Goal: Task Accomplishment & Management: Complete application form

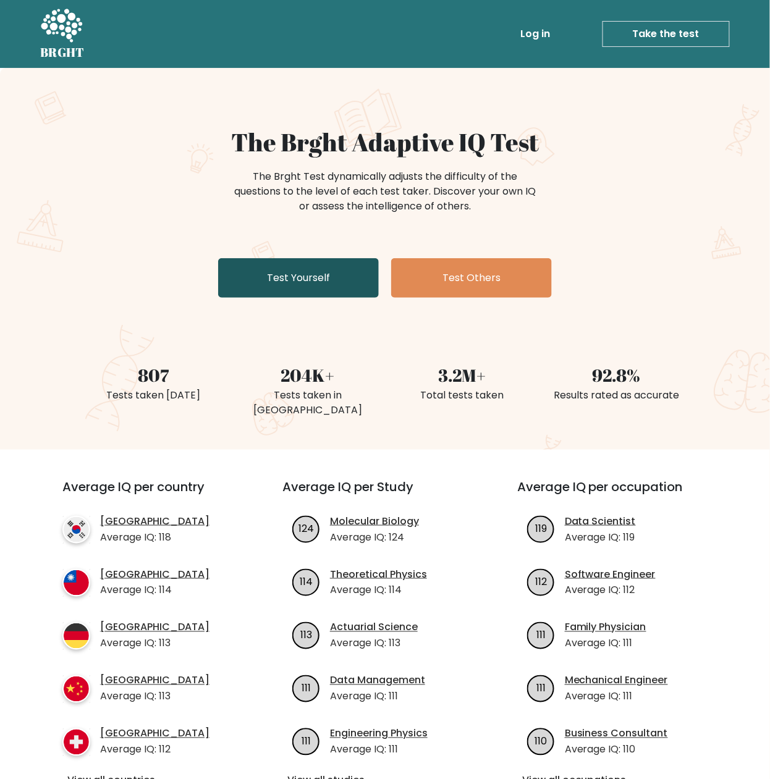
click at [335, 263] on link "Test Yourself" at bounding box center [298, 278] width 161 height 40
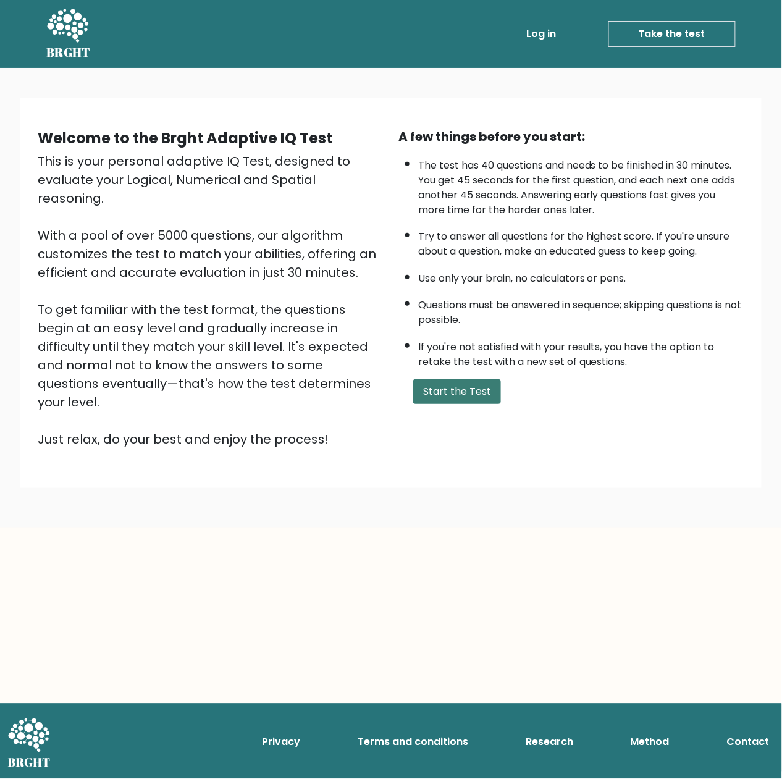
click at [490, 384] on button "Start the Test" at bounding box center [457, 391] width 88 height 25
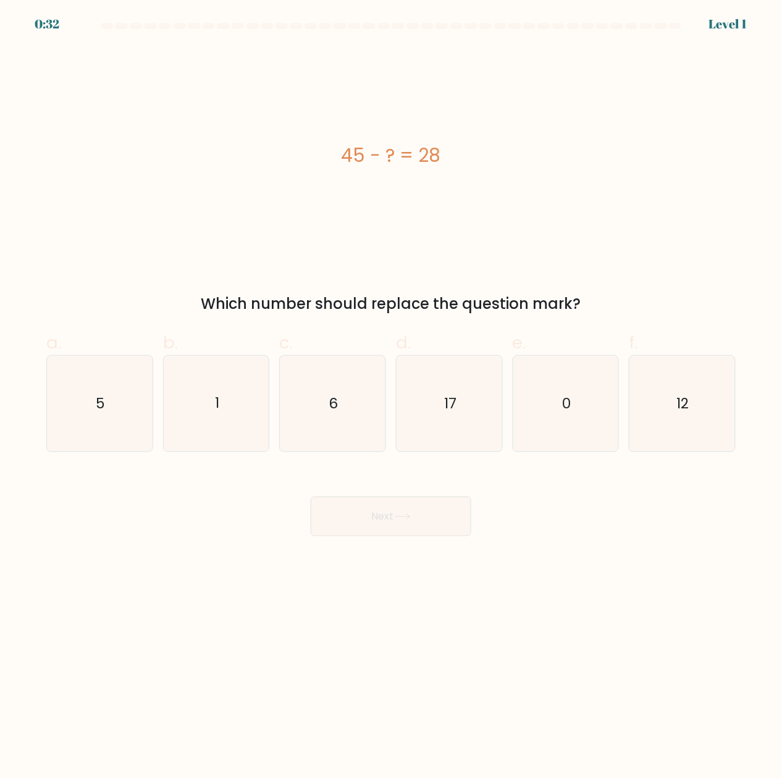
drag, startPoint x: 512, startPoint y: 303, endPoint x: 499, endPoint y: 329, distance: 29.0
click at [510, 306] on div "Which number should replace the question mark?" at bounding box center [391, 304] width 674 height 22
click at [457, 400] on icon "17" at bounding box center [449, 404] width 96 height 96
click at [392, 398] on input "d. 17" at bounding box center [391, 394] width 1 height 8
radio input "true"
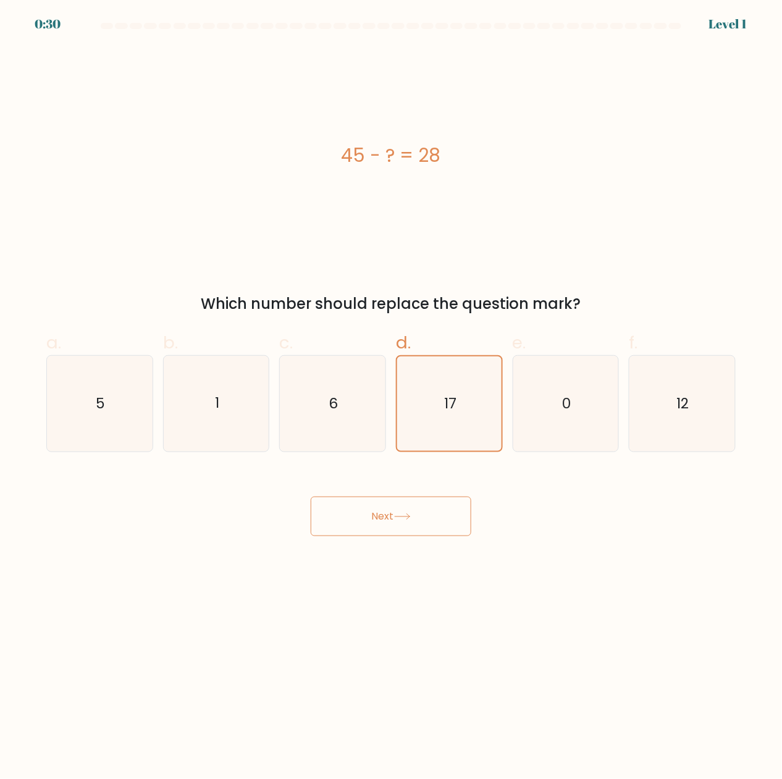
click at [456, 530] on button "Next" at bounding box center [391, 517] width 161 height 40
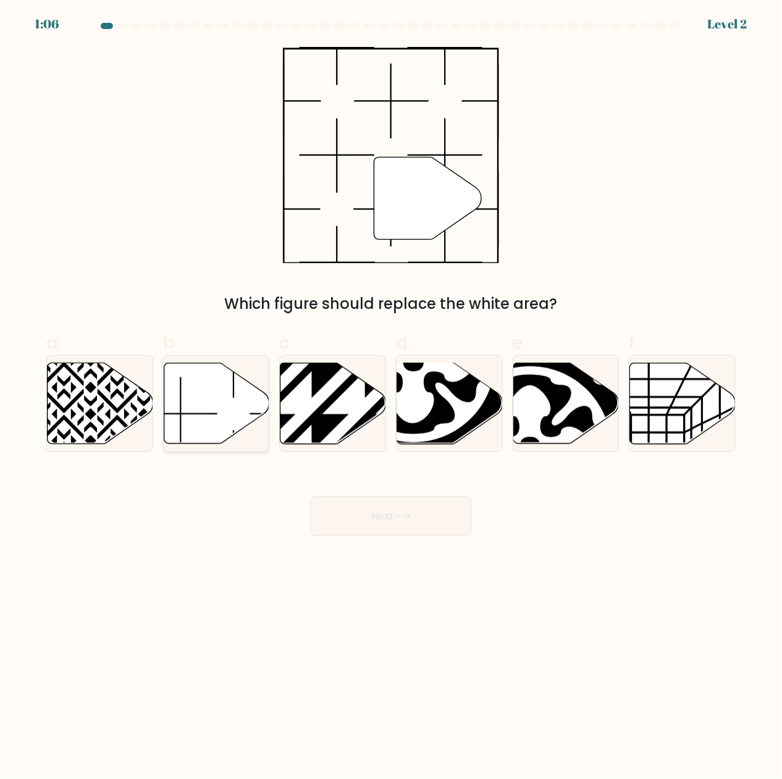
click at [166, 385] on icon at bounding box center [217, 403] width 106 height 81
click at [391, 390] on input "b." at bounding box center [391, 394] width 1 height 8
radio input "true"
click at [470, 524] on button "Next" at bounding box center [391, 517] width 161 height 40
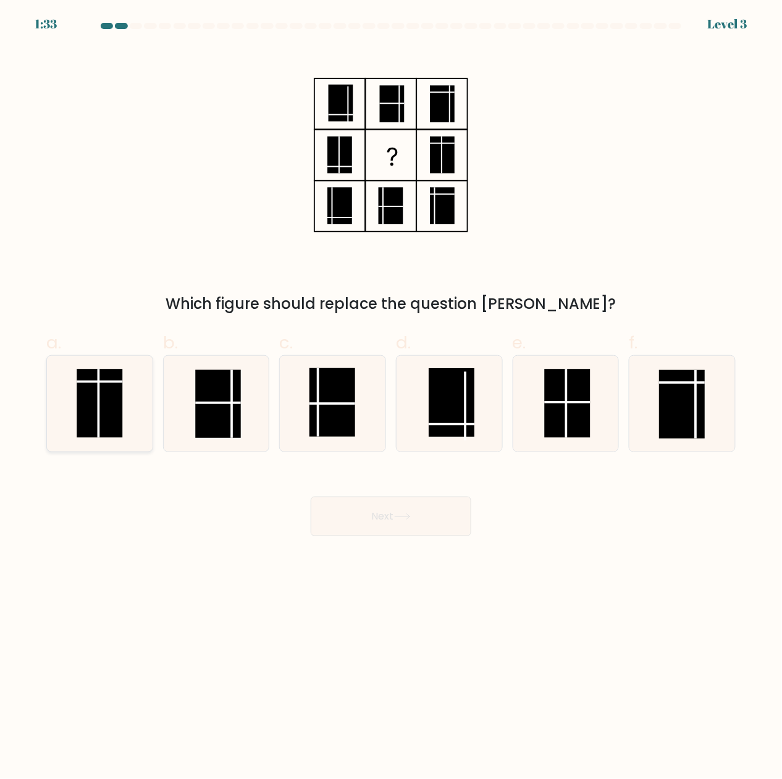
click at [104, 403] on rect at bounding box center [100, 403] width 46 height 69
click at [391, 398] on input "a." at bounding box center [391, 394] width 1 height 8
radio input "true"
click at [431, 519] on button "Next" at bounding box center [391, 517] width 161 height 40
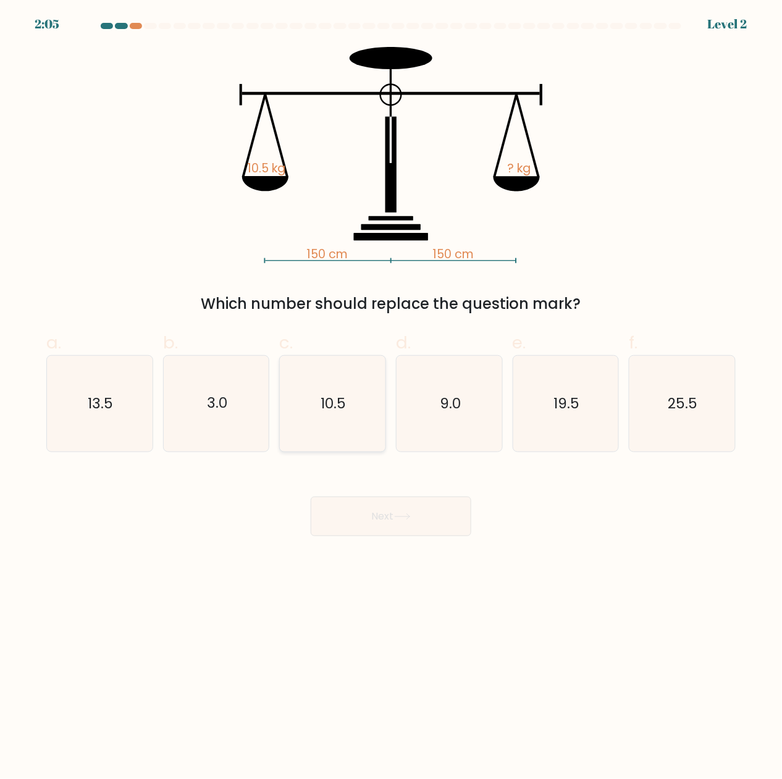
click at [319, 414] on icon "10.5" at bounding box center [333, 404] width 96 height 96
click at [391, 398] on input "c. 10.5" at bounding box center [391, 394] width 1 height 8
radio input "true"
click at [374, 524] on button "Next" at bounding box center [391, 517] width 161 height 40
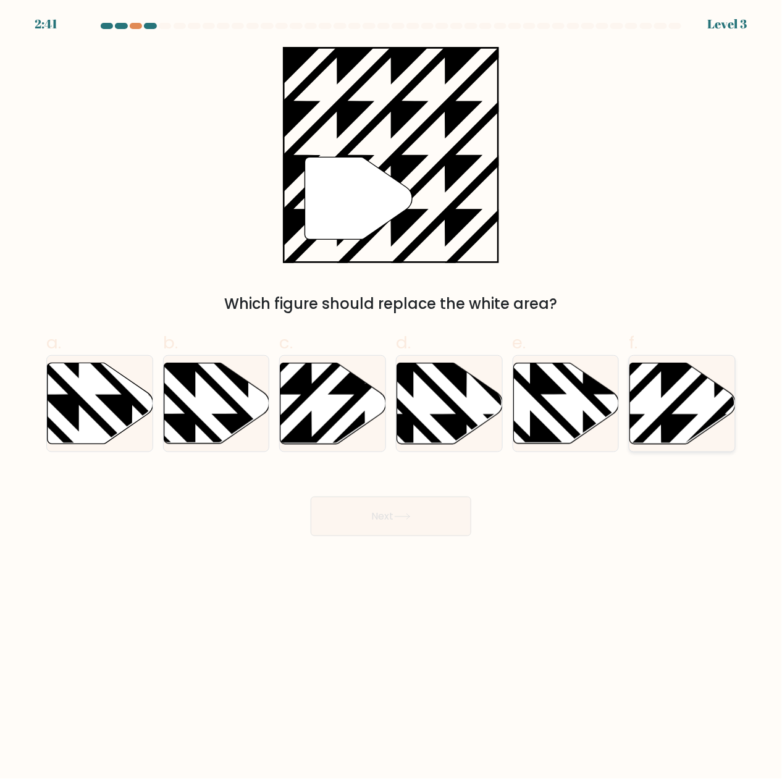
click at [669, 383] on icon at bounding box center [714, 360] width 212 height 212
click at [392, 390] on input "f." at bounding box center [391, 394] width 1 height 8
radio input "true"
click at [411, 504] on button "Next" at bounding box center [391, 517] width 161 height 40
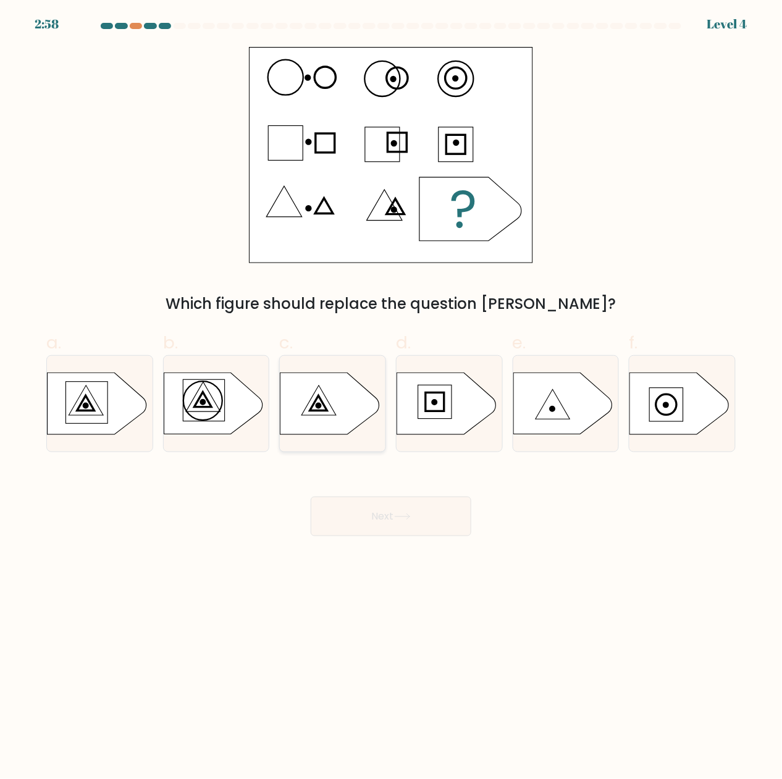
click at [322, 413] on icon at bounding box center [329, 404] width 99 height 62
click at [391, 398] on input "c." at bounding box center [391, 394] width 1 height 8
radio input "true"
click at [404, 507] on button "Next" at bounding box center [391, 517] width 161 height 40
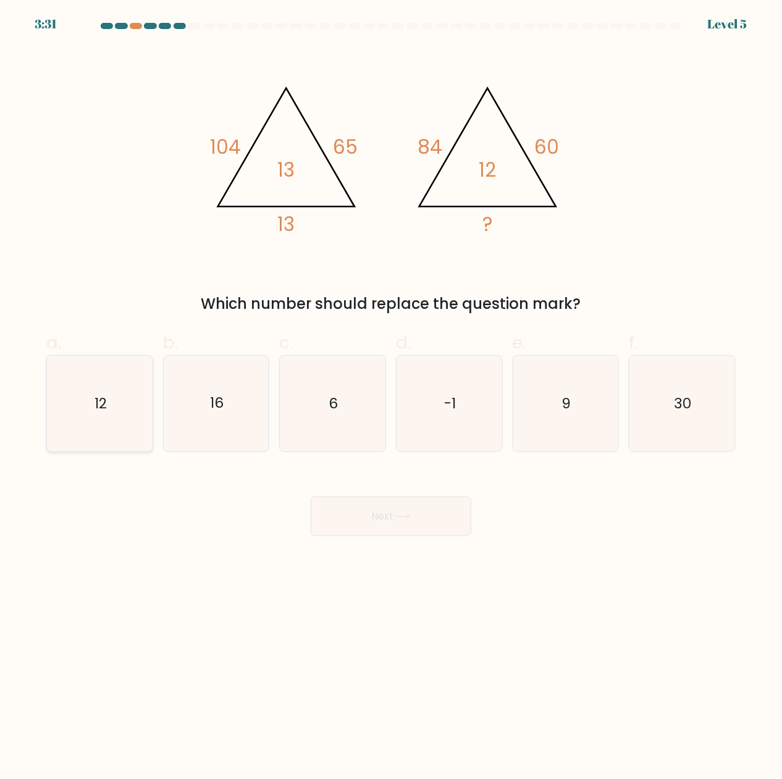
click at [141, 421] on icon "12" at bounding box center [100, 404] width 96 height 96
click at [391, 398] on input "a. 12" at bounding box center [391, 394] width 1 height 8
radio input "true"
click at [409, 519] on icon at bounding box center [402, 516] width 17 height 7
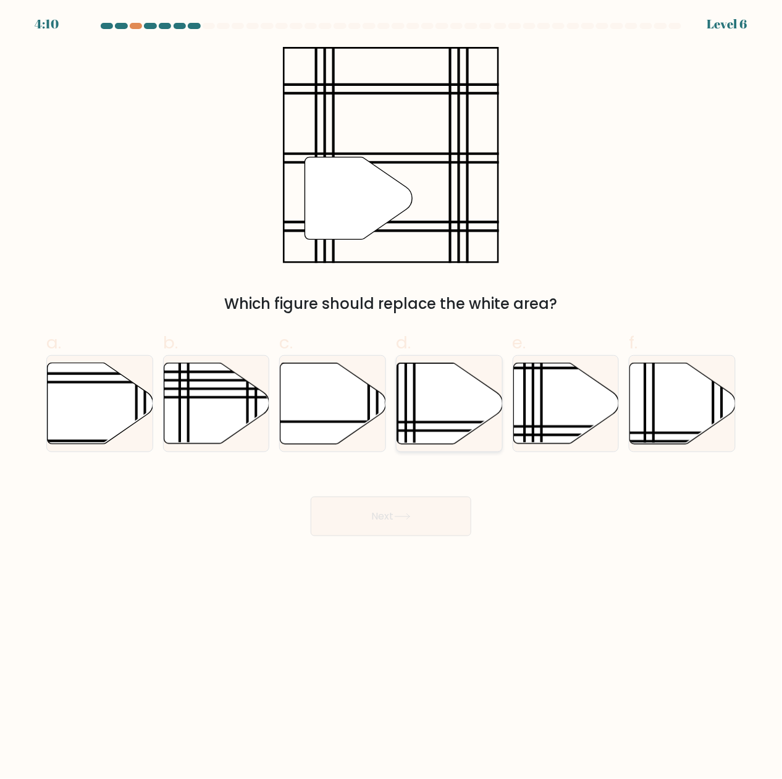
click at [414, 403] on line at bounding box center [414, 361] width 0 height 212
click at [392, 398] on input "d." at bounding box center [391, 394] width 1 height 8
radio input "true"
click at [457, 554] on body "4:09 Level 6" at bounding box center [391, 389] width 782 height 779
click at [452, 519] on button "Next" at bounding box center [391, 517] width 161 height 40
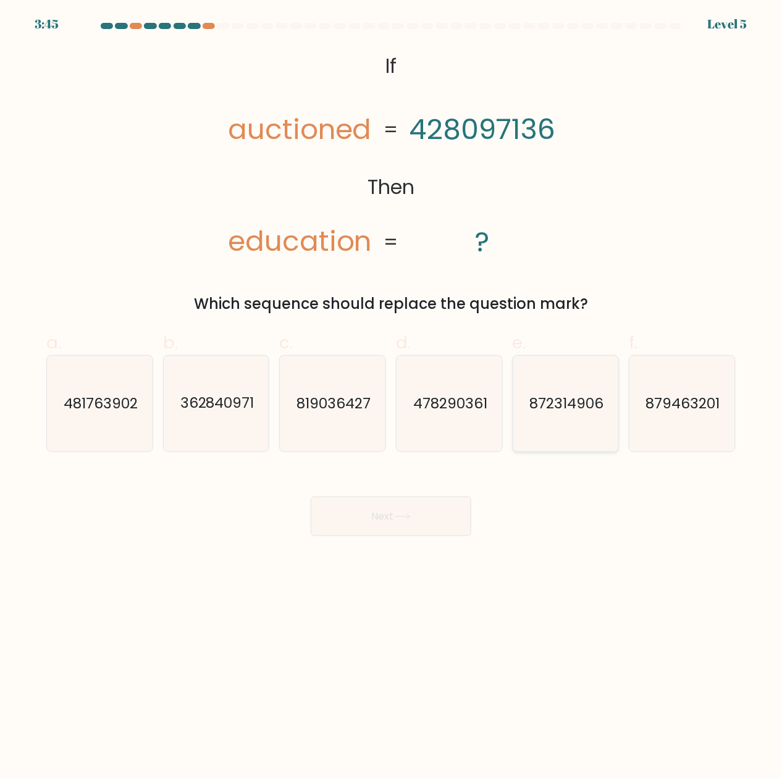
click at [542, 401] on text "872314906" at bounding box center [566, 404] width 74 height 20
click at [392, 398] on input "e. 872314906" at bounding box center [391, 394] width 1 height 8
radio input "true"
click at [421, 514] on button "Next" at bounding box center [391, 517] width 161 height 40
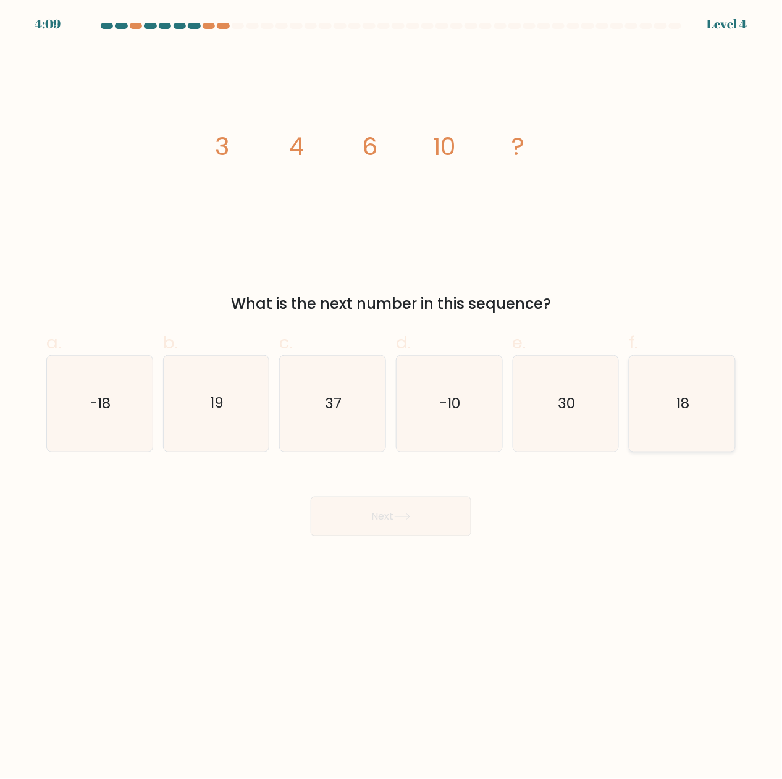
click at [694, 400] on icon "18" at bounding box center [682, 404] width 96 height 96
click at [392, 398] on input "f. 18" at bounding box center [391, 394] width 1 height 8
radio input "true"
click at [381, 529] on button "Next" at bounding box center [391, 517] width 161 height 40
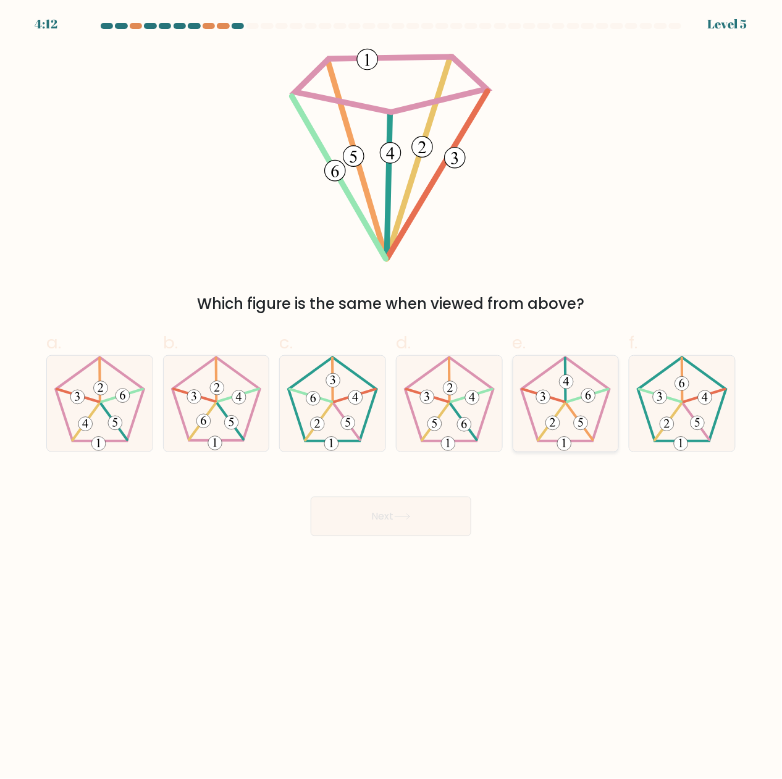
click at [566, 406] on icon at bounding box center [566, 404] width 96 height 96
click at [392, 398] on input "e." at bounding box center [391, 394] width 1 height 8
radio input "true"
click at [443, 513] on button "Next" at bounding box center [391, 517] width 161 height 40
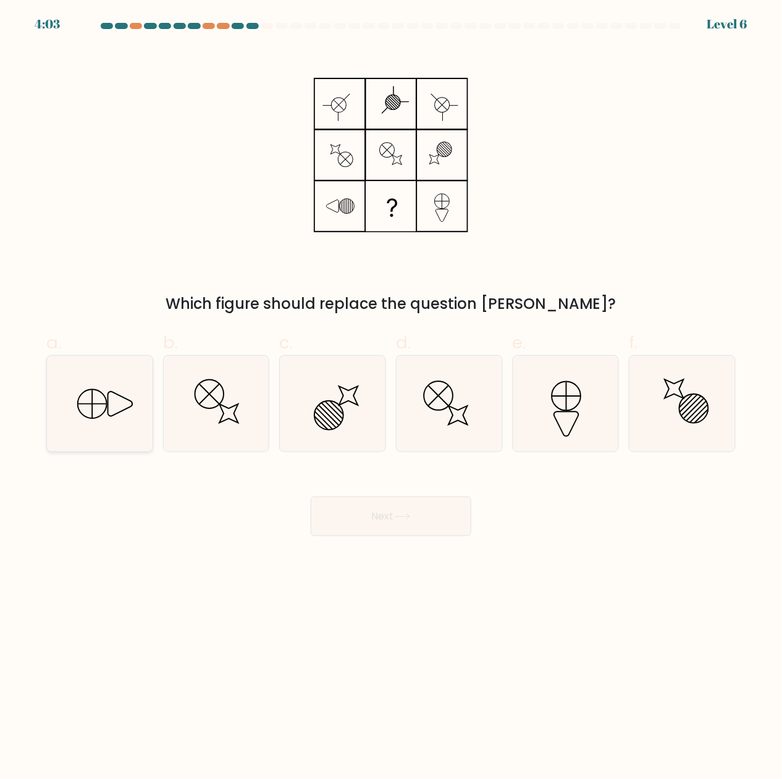
click at [75, 386] on icon at bounding box center [100, 404] width 96 height 96
click at [391, 390] on input "a." at bounding box center [391, 394] width 1 height 8
radio input "true"
click at [401, 527] on button "Next" at bounding box center [391, 517] width 161 height 40
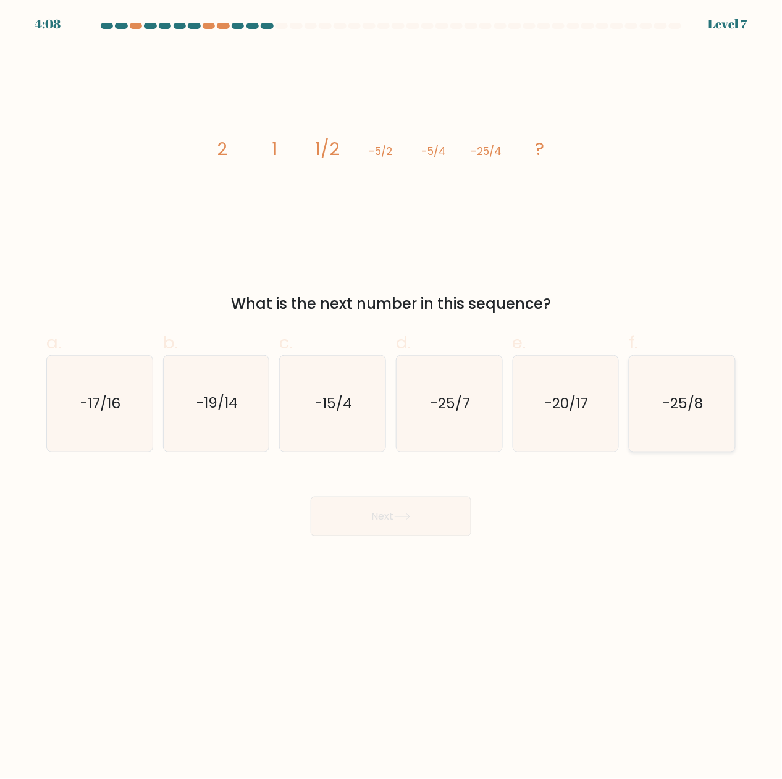
click at [704, 409] on icon "-25/8" at bounding box center [682, 404] width 96 height 96
click at [392, 398] on input "f. -25/8" at bounding box center [391, 394] width 1 height 8
radio input "true"
click at [366, 519] on button "Next" at bounding box center [391, 517] width 161 height 40
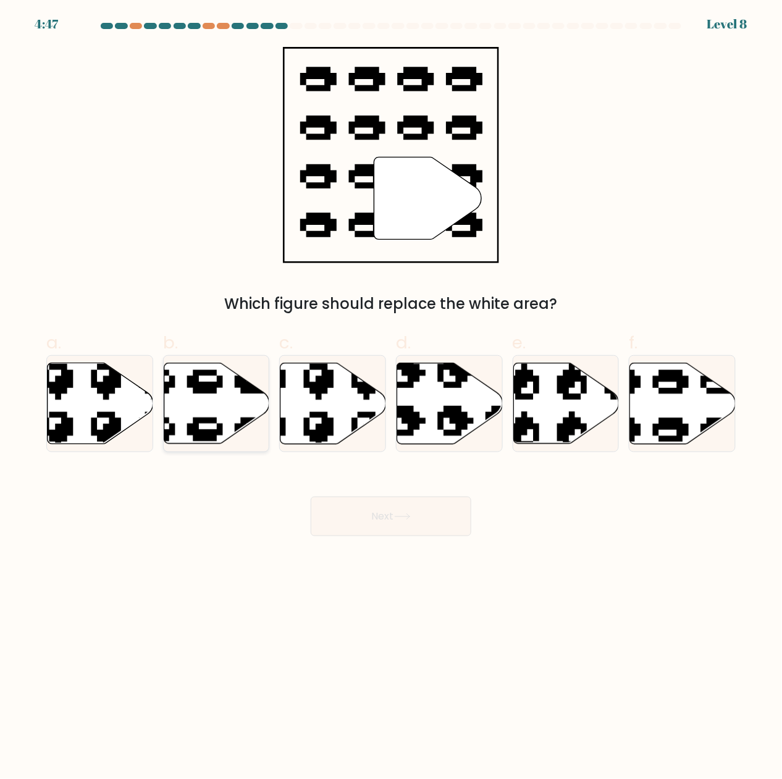
click at [222, 406] on icon at bounding box center [217, 403] width 106 height 81
click at [391, 398] on input "b." at bounding box center [391, 394] width 1 height 8
radio input "true"
drag, startPoint x: 394, startPoint y: 534, endPoint x: 401, endPoint y: 522, distance: 14.4
click at [394, 534] on button "Next" at bounding box center [391, 517] width 161 height 40
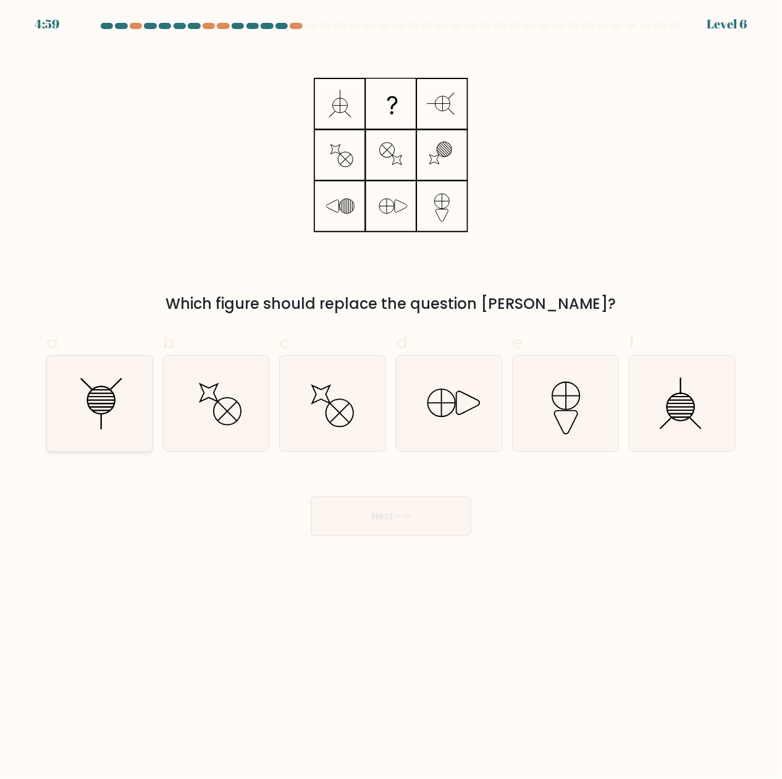
click at [98, 388] on icon at bounding box center [100, 404] width 96 height 96
click at [391, 390] on input "a." at bounding box center [391, 394] width 1 height 8
radio input "true"
click at [381, 514] on button "Next" at bounding box center [391, 517] width 161 height 40
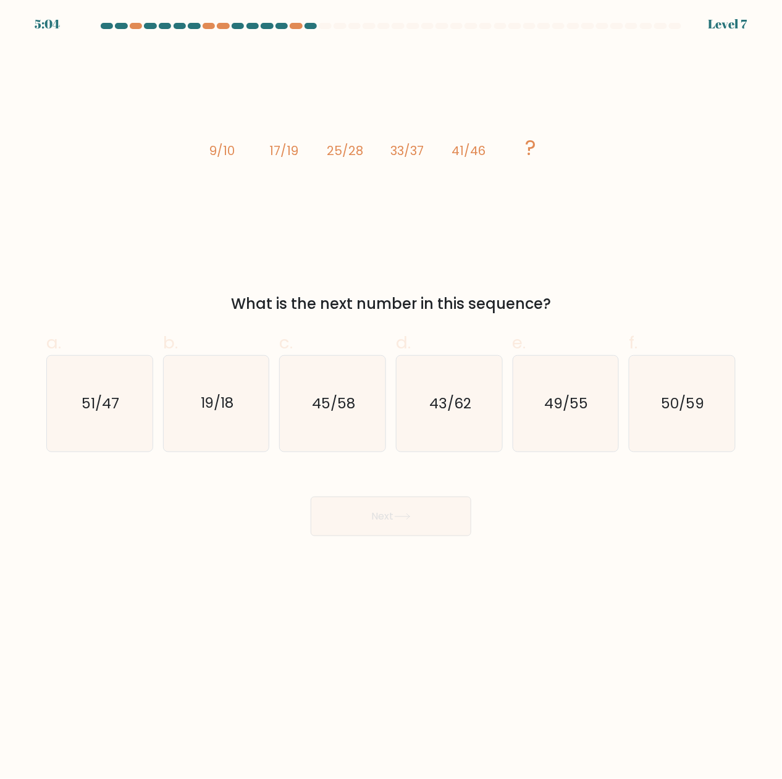
drag, startPoint x: 544, startPoint y: 149, endPoint x: 534, endPoint y: 149, distance: 9.9
click at [542, 151] on icon "image/svg+xml 9/10 17/19 25/28 33/37 41/46 ?" at bounding box center [391, 155] width 371 height 216
click at [544, 406] on icon "49/55" at bounding box center [566, 404] width 96 height 96
click at [392, 398] on input "e. 49/55" at bounding box center [391, 394] width 1 height 8
radio input "true"
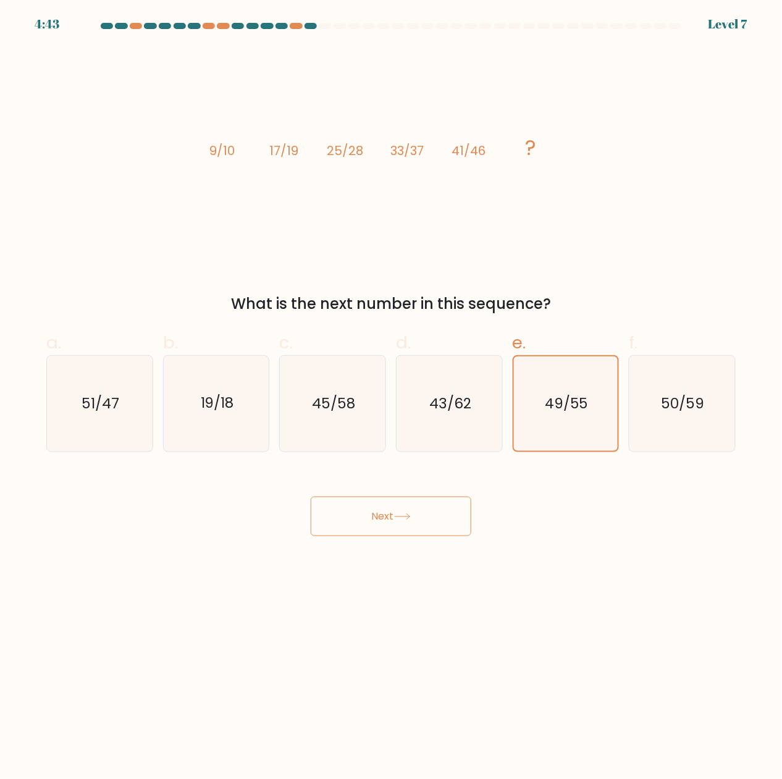
click at [396, 514] on button "Next" at bounding box center [391, 517] width 161 height 40
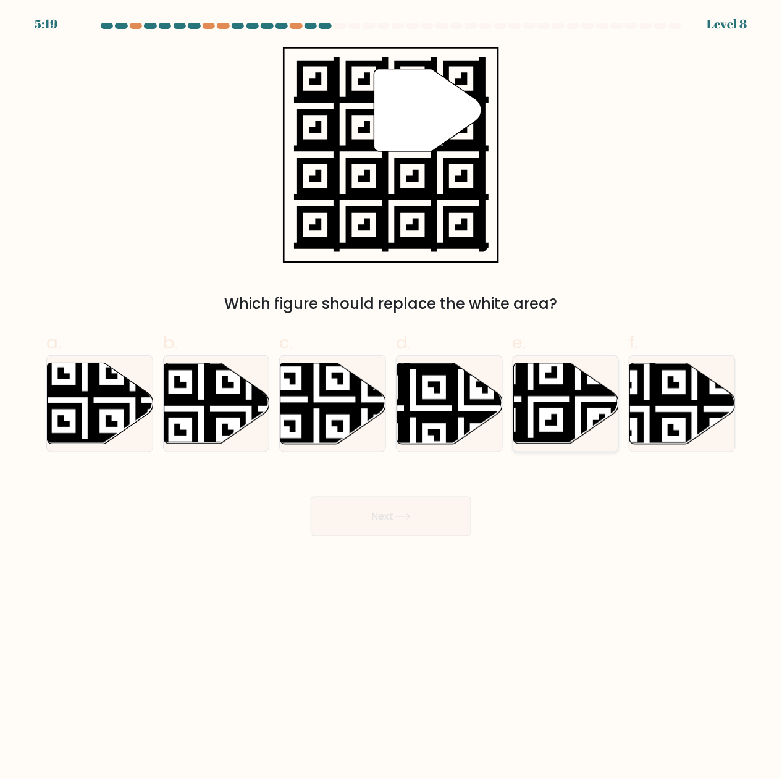
click at [556, 393] on icon at bounding box center [530, 446] width 191 height 191
click at [392, 393] on input "e." at bounding box center [391, 394] width 1 height 8
radio input "true"
click at [425, 522] on button "Next" at bounding box center [391, 517] width 161 height 40
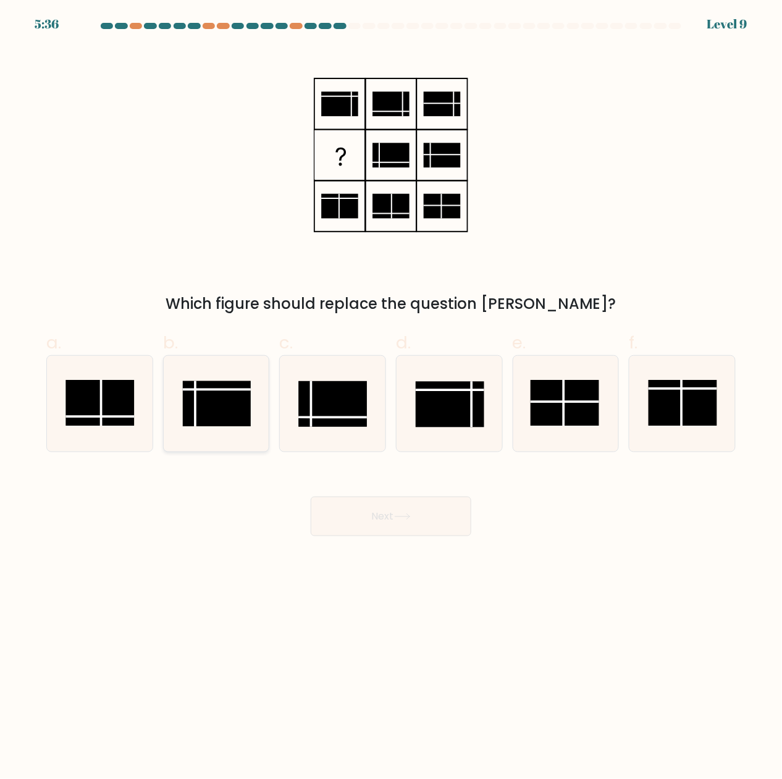
click at [201, 390] on line at bounding box center [217, 390] width 69 height 0
click at [391, 390] on input "b." at bounding box center [391, 394] width 1 height 8
radio input "true"
click at [349, 521] on button "Next" at bounding box center [391, 517] width 161 height 40
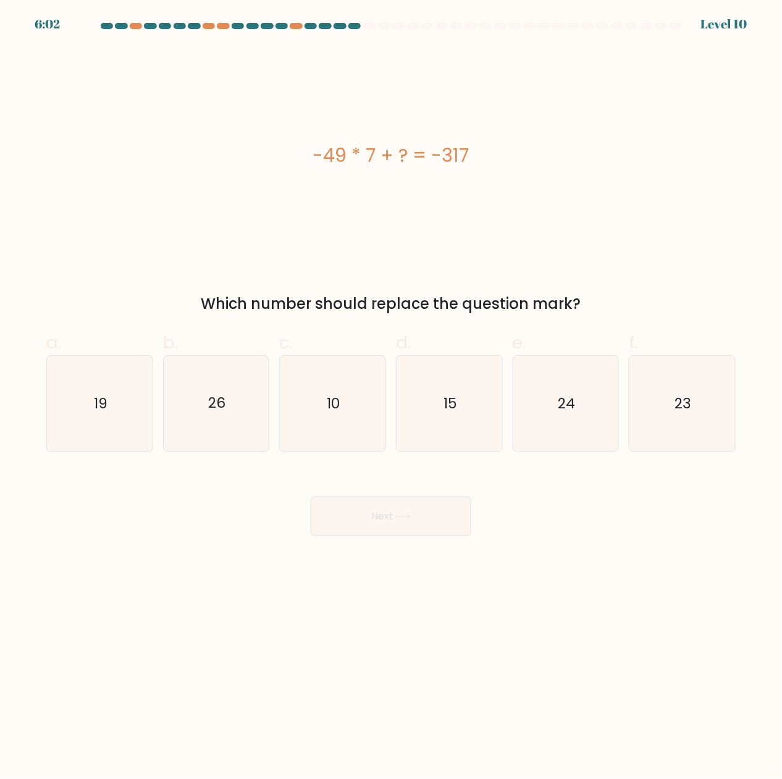
drag, startPoint x: 322, startPoint y: 161, endPoint x: 482, endPoint y: 147, distance: 161.2
click at [482, 147] on div "-49 * 7 + ? = -317" at bounding box center [390, 155] width 689 height 28
copy div "49 * 7 + ? = -317"
click at [317, 151] on div "-49 * 7 + ? = -317" at bounding box center [390, 155] width 689 height 28
drag, startPoint x: 317, startPoint y: 151, endPoint x: 564, endPoint y: 144, distance: 247.2
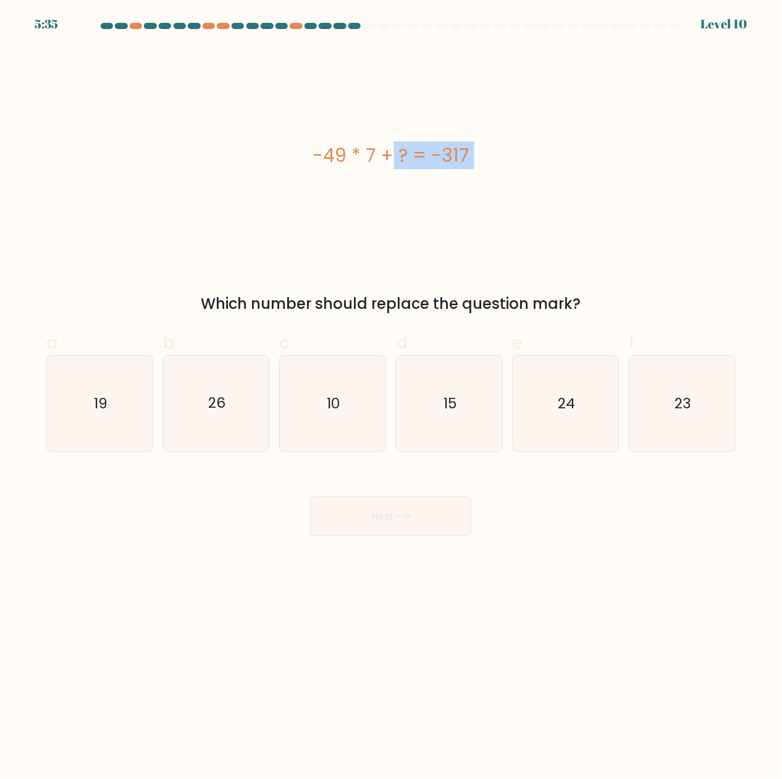
click at [564, 144] on div "-49 * 7 + ? = -317" at bounding box center [390, 155] width 689 height 28
copy div "-49 * 7 + ? = -317"
click at [238, 424] on icon "26" at bounding box center [217, 404] width 96 height 96
click at [391, 398] on input "b. 26" at bounding box center [391, 394] width 1 height 8
radio input "true"
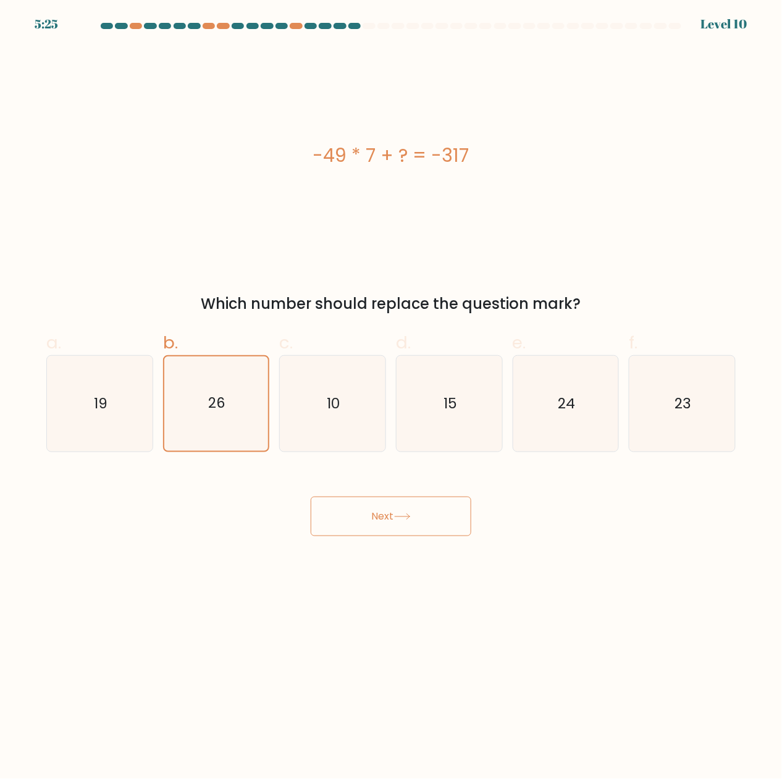
click at [432, 519] on button "Next" at bounding box center [391, 517] width 161 height 40
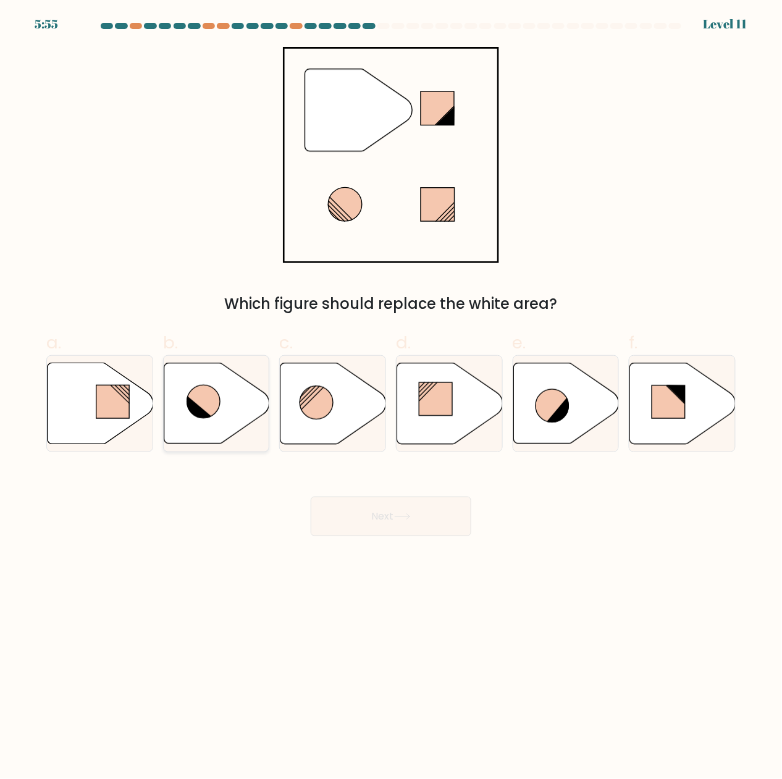
click at [235, 384] on icon at bounding box center [217, 403] width 106 height 81
click at [391, 390] on input "b." at bounding box center [391, 394] width 1 height 8
radio input "true"
click at [433, 502] on button "Next" at bounding box center [391, 517] width 161 height 40
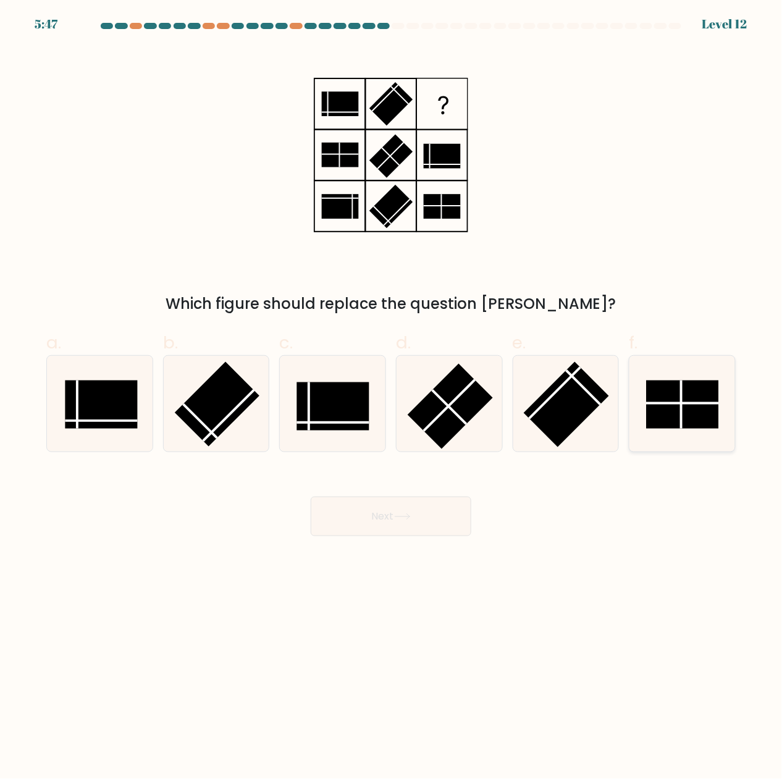
click at [707, 398] on rect at bounding box center [683, 404] width 72 height 48
click at [392, 398] on input "f." at bounding box center [391, 394] width 1 height 8
radio input "true"
click at [337, 406] on rect at bounding box center [333, 406] width 72 height 48
click at [391, 398] on input "c." at bounding box center [391, 394] width 1 height 8
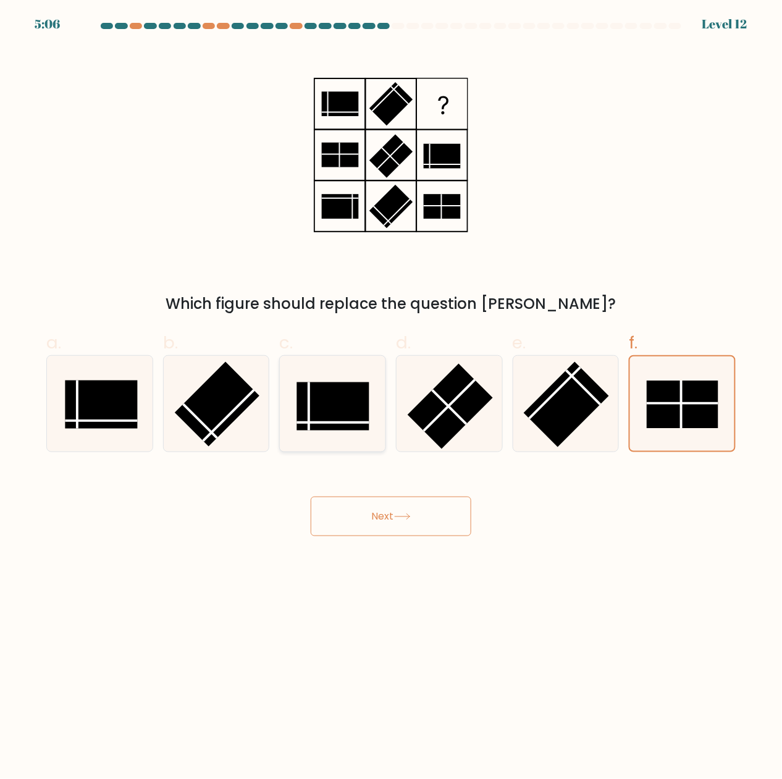
radio input "true"
click at [399, 529] on button "Next" at bounding box center [391, 517] width 161 height 40
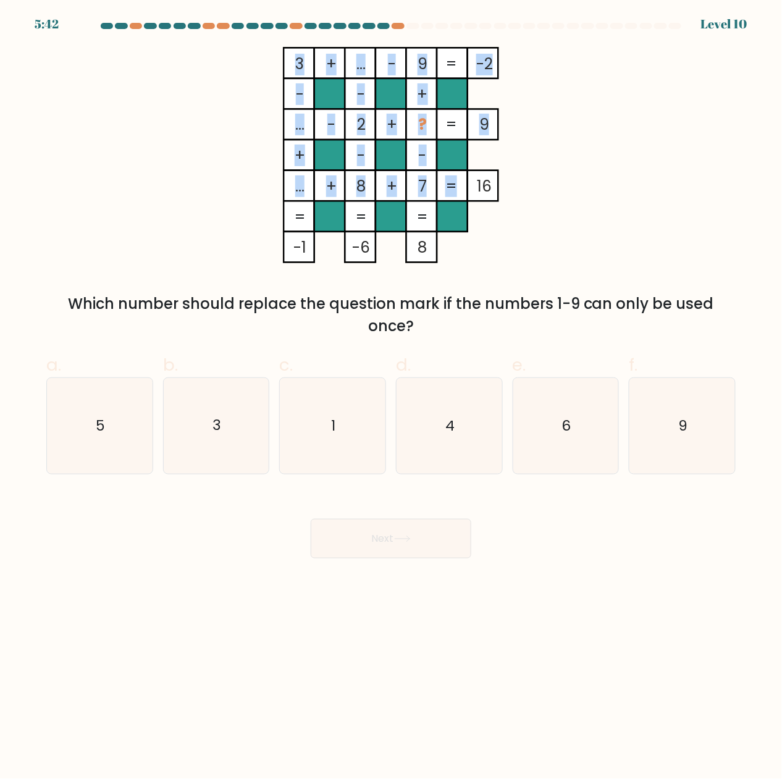
drag, startPoint x: 290, startPoint y: 51, endPoint x: 472, endPoint y: 211, distance: 242.9
click at [472, 211] on icon "3 + ... - 9 -2 - - + ... - 2 + ? 9 + - - ... + 8 + 7 = 16 = = = = -1 -6 8 =" at bounding box center [391, 155] width 371 height 216
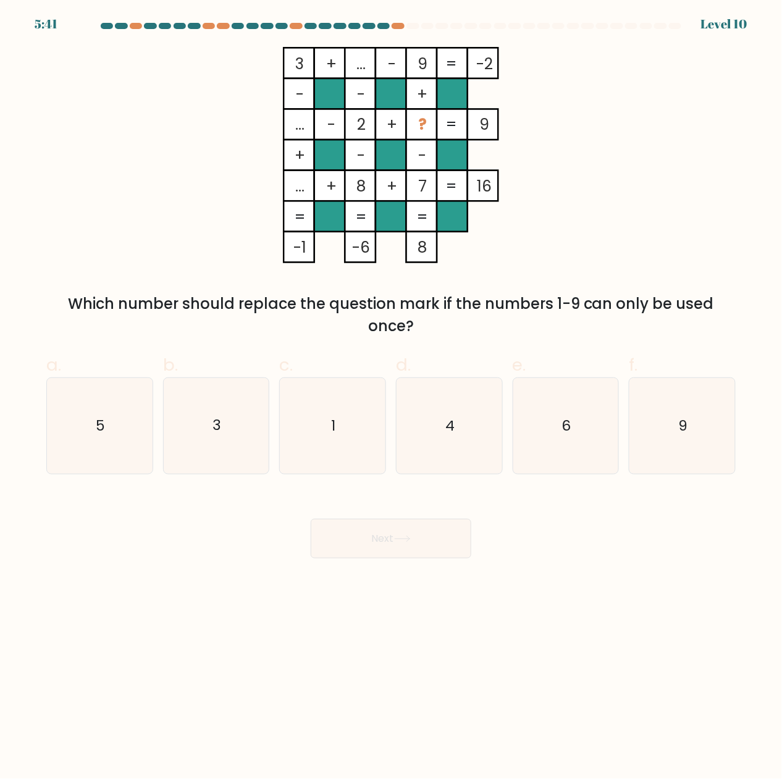
click at [650, 214] on div "3 + ... - 9 -2 - - + ... - 2 + ? 9 + - - ... + 8 + 7 = 16 = = = = -1 -6 8 = Whi…" at bounding box center [391, 192] width 704 height 290
drag, startPoint x: 133, startPoint y: 655, endPoint x: 151, endPoint y: 641, distance: 22.9
click at [133, 655] on body "3:33 Level 10" at bounding box center [391, 389] width 782 height 779
drag, startPoint x: 369, startPoint y: 610, endPoint x: 445, endPoint y: 558, distance: 91.5
click at [369, 610] on body "3:26 Level 10" at bounding box center [391, 389] width 782 height 779
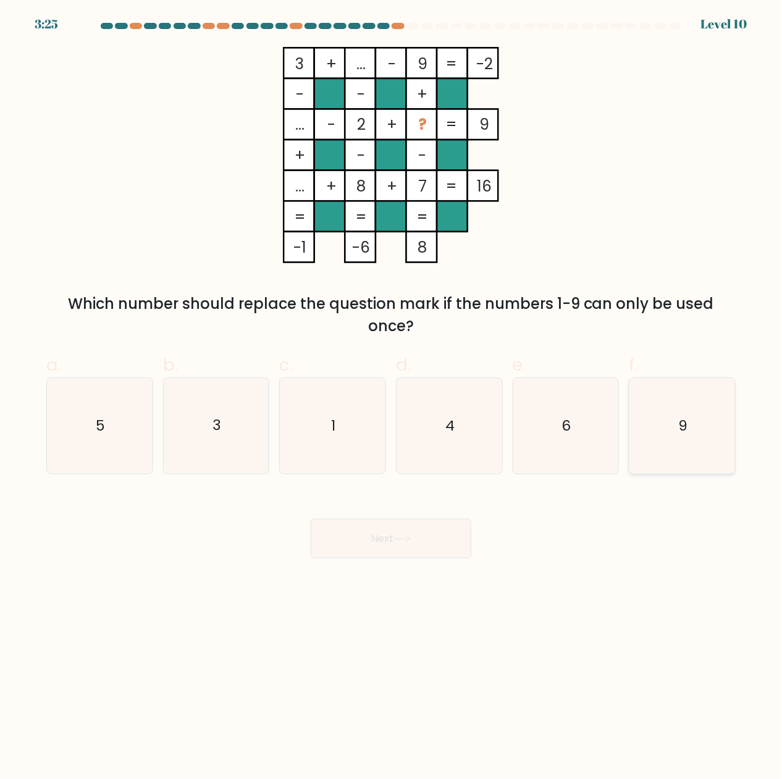
click at [687, 426] on text "9" at bounding box center [683, 426] width 9 height 20
click at [392, 398] on input "f. 9" at bounding box center [391, 394] width 1 height 8
radio input "true"
drag, startPoint x: 460, startPoint y: 510, endPoint x: 455, endPoint y: 514, distance: 7.0
click at [458, 512] on div "Next" at bounding box center [391, 523] width 704 height 69
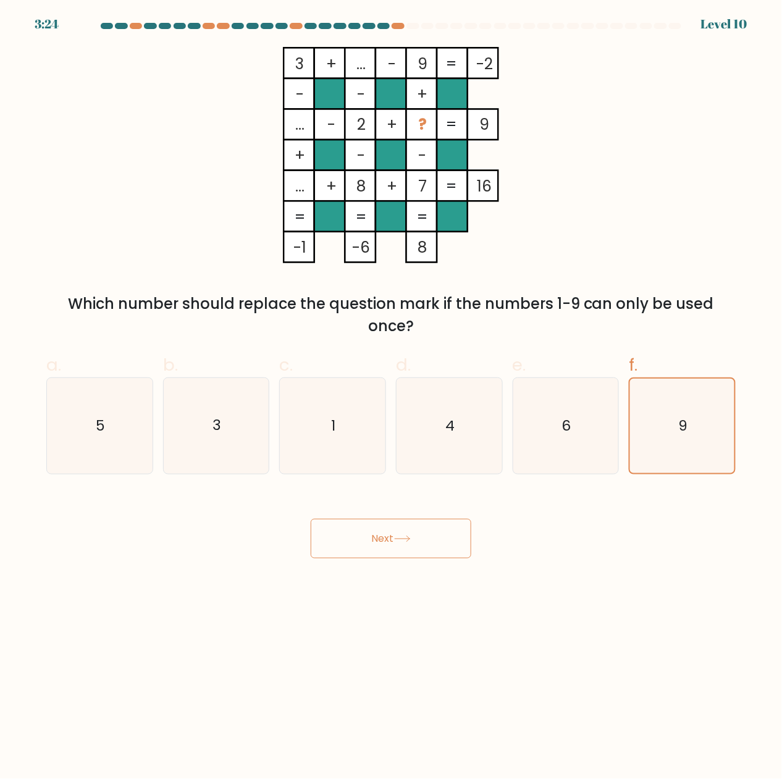
click at [439, 529] on button "Next" at bounding box center [391, 539] width 161 height 40
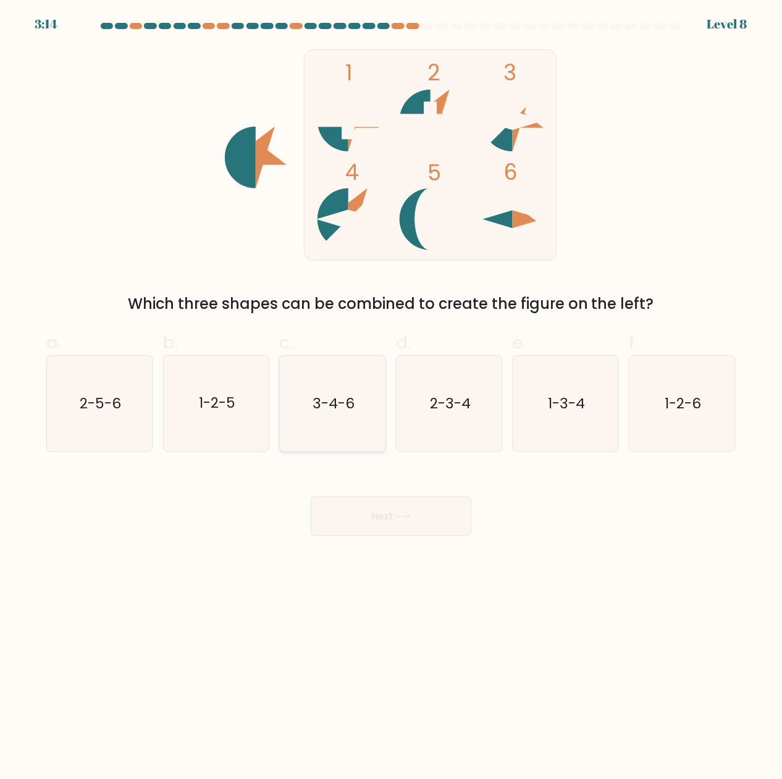
click at [342, 409] on text "3-4-6" at bounding box center [334, 404] width 42 height 20
click at [391, 398] on input "c. 3-4-6" at bounding box center [391, 394] width 1 height 8
radio input "true"
click at [399, 527] on button "Next" at bounding box center [391, 517] width 161 height 40
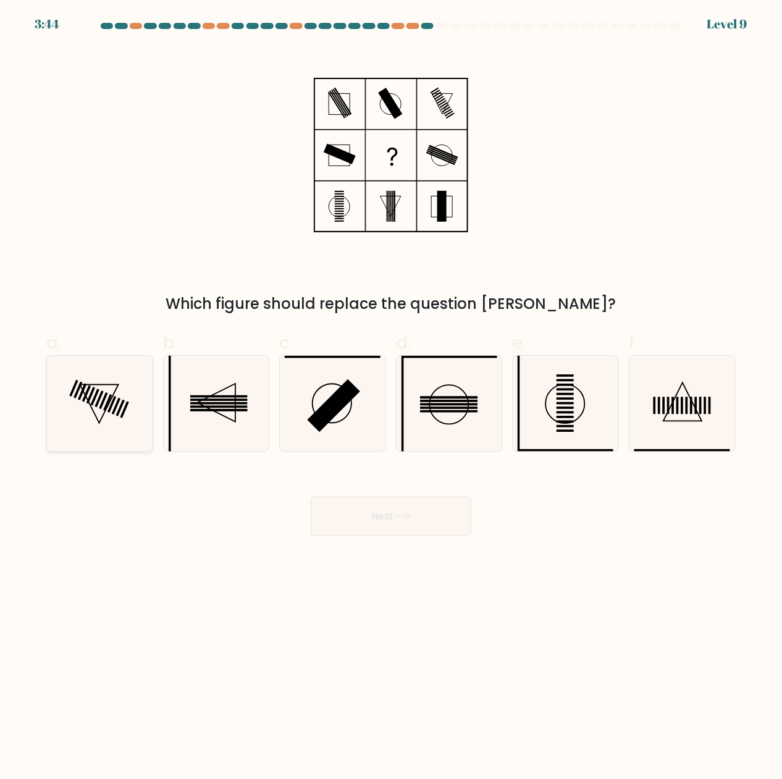
click at [107, 395] on rect at bounding box center [103, 401] width 9 height 17
click at [391, 395] on input "a." at bounding box center [391, 394] width 1 height 8
radio input "true"
click at [393, 521] on button "Next" at bounding box center [391, 517] width 161 height 40
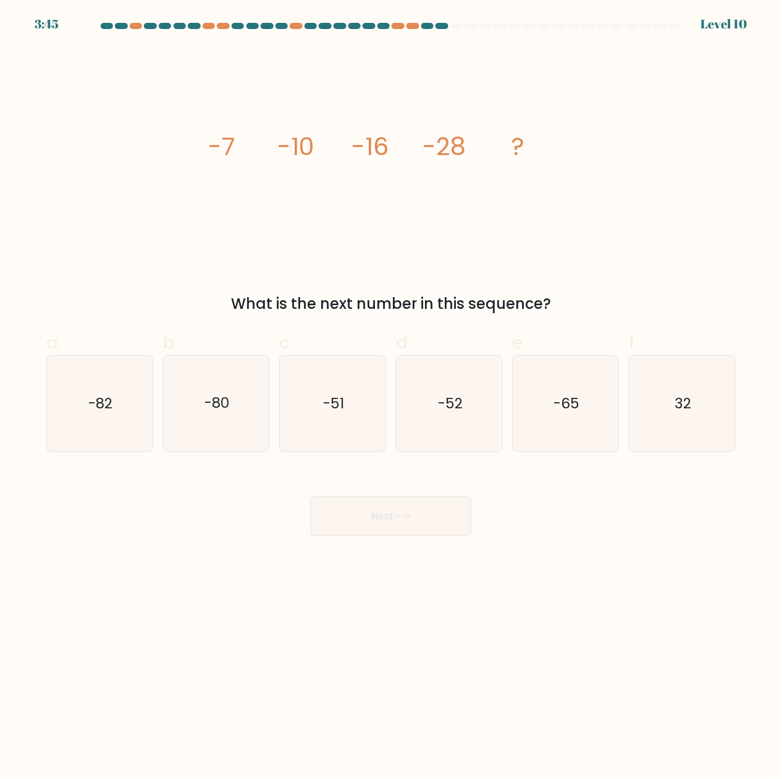
click at [263, 141] on icon "image/svg+xml -7 -10 -16 -28 ?" at bounding box center [391, 155] width 371 height 216
click at [332, 131] on icon "image/svg+xml -7 -10 -16 -28 ?" at bounding box center [391, 155] width 371 height 216
click at [408, 133] on icon "image/svg+xml -7 -10 -16 -28 ?" at bounding box center [391, 155] width 371 height 216
click at [270, 615] on body "3:20 Level 10" at bounding box center [391, 389] width 782 height 779
drag, startPoint x: 210, startPoint y: 133, endPoint x: 559, endPoint y: 188, distance: 353.3
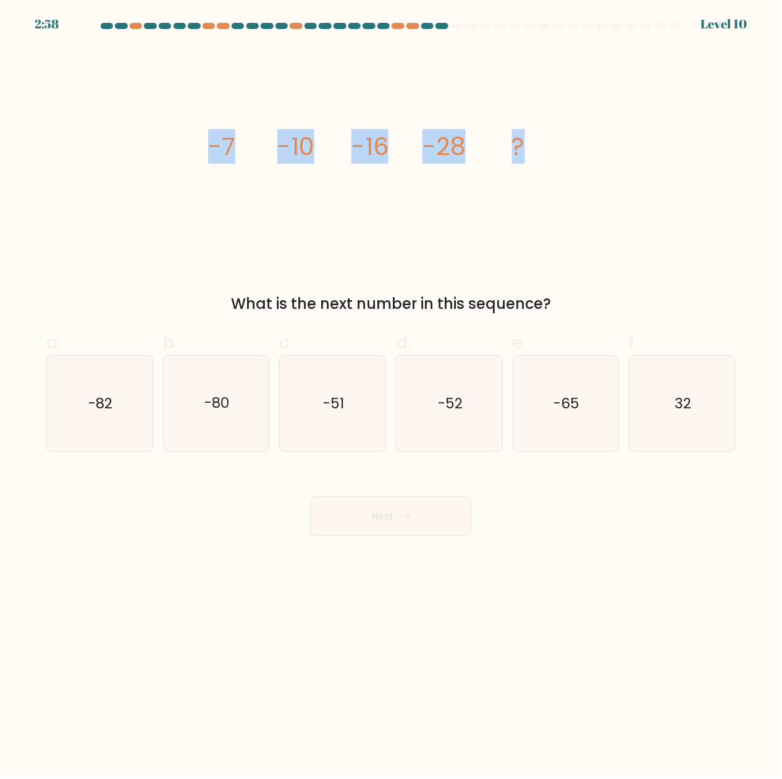
click at [559, 188] on icon "image/svg+xml -7 -10 -16 -28 ?" at bounding box center [391, 155] width 371 height 216
copy g "-7 -10 -16 -28 ?"
click at [287, 313] on div "What is the next number in this sequence?" at bounding box center [391, 304] width 674 height 22
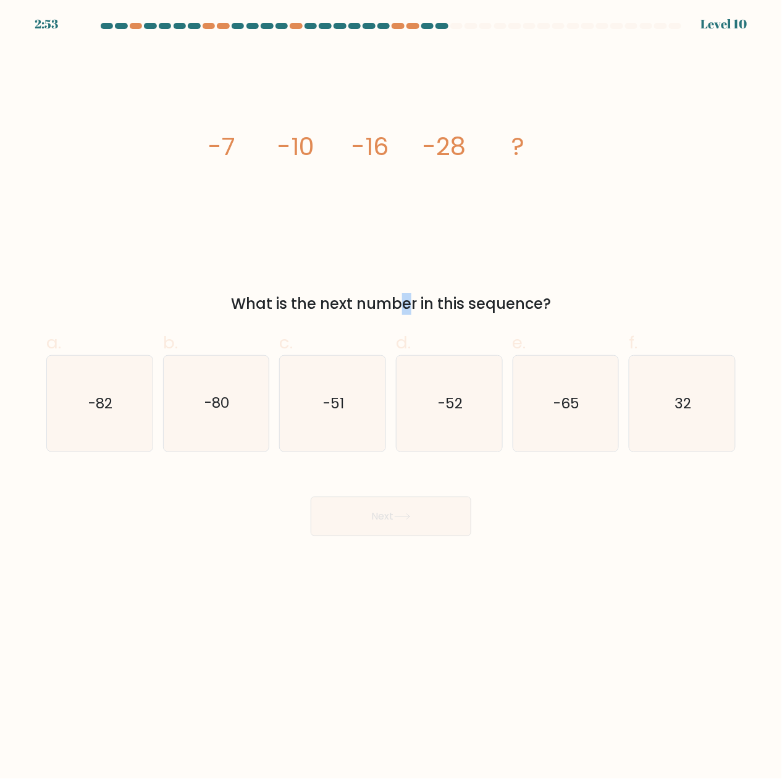
click at [287, 312] on div "What is the next number in this sequence?" at bounding box center [391, 304] width 674 height 22
click at [288, 309] on div "What is the next number in this sequence?" at bounding box center [391, 304] width 674 height 22
drag, startPoint x: 235, startPoint y: 295, endPoint x: 569, endPoint y: 295, distance: 333.5
click at [569, 295] on div "What is the next number in this sequence?" at bounding box center [391, 304] width 674 height 22
copy div "What is the next number in this sequence?"
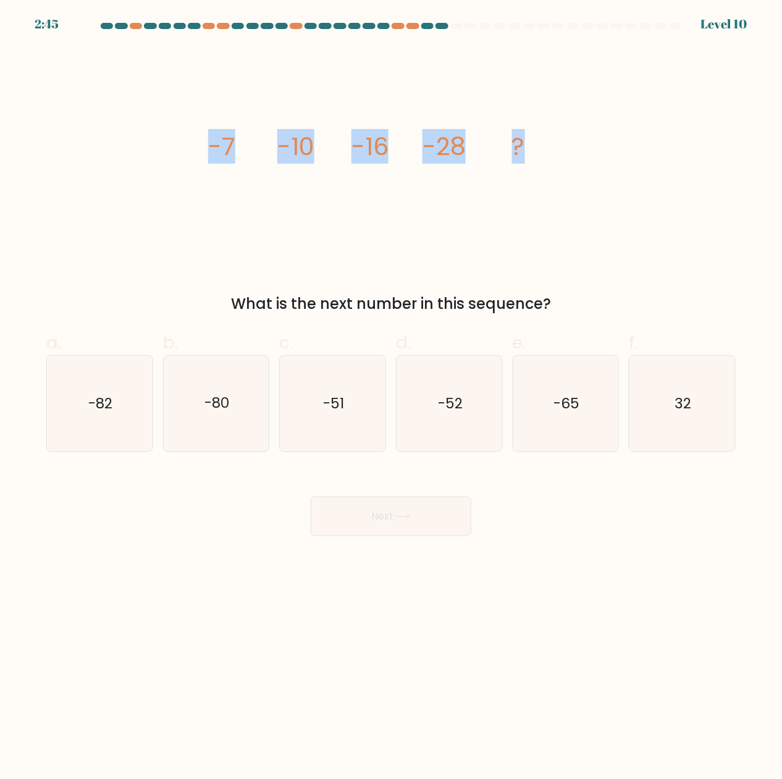
drag, startPoint x: 208, startPoint y: 137, endPoint x: 602, endPoint y: 135, distance: 393.4
click at [602, 135] on div "image/svg+xml -7 -10 -16 -28 ? What is the next number in this sequence?" at bounding box center [391, 181] width 704 height 268
copy g "-7 -10 -16 -28 ?"
click at [451, 386] on icon "-52" at bounding box center [449, 404] width 96 height 96
click at [392, 390] on input "d. -52" at bounding box center [391, 394] width 1 height 8
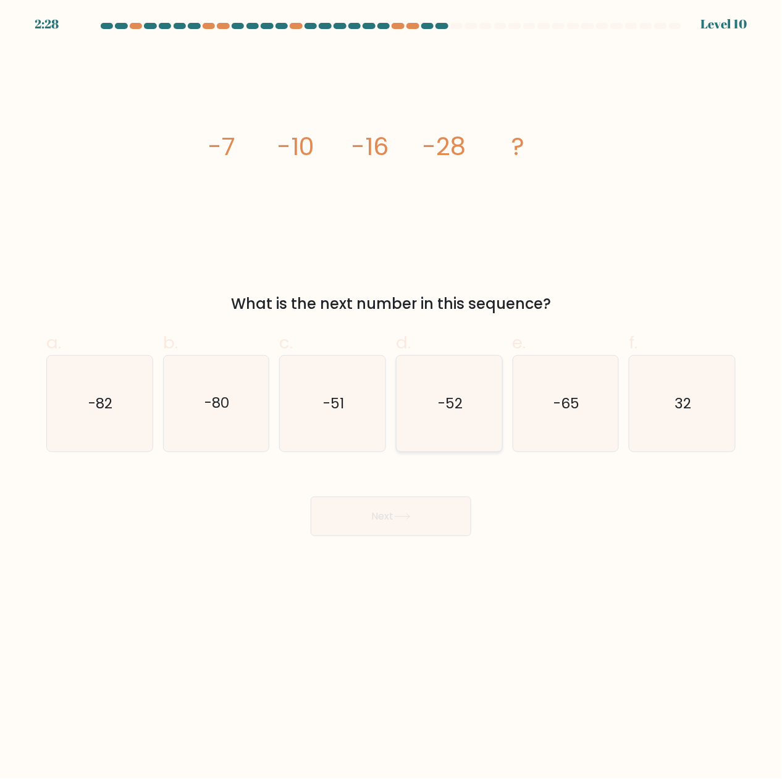
radio input "true"
click at [416, 557] on body "2:28 Level 10" at bounding box center [391, 389] width 782 height 779
click at [429, 523] on button "Next" at bounding box center [391, 517] width 161 height 40
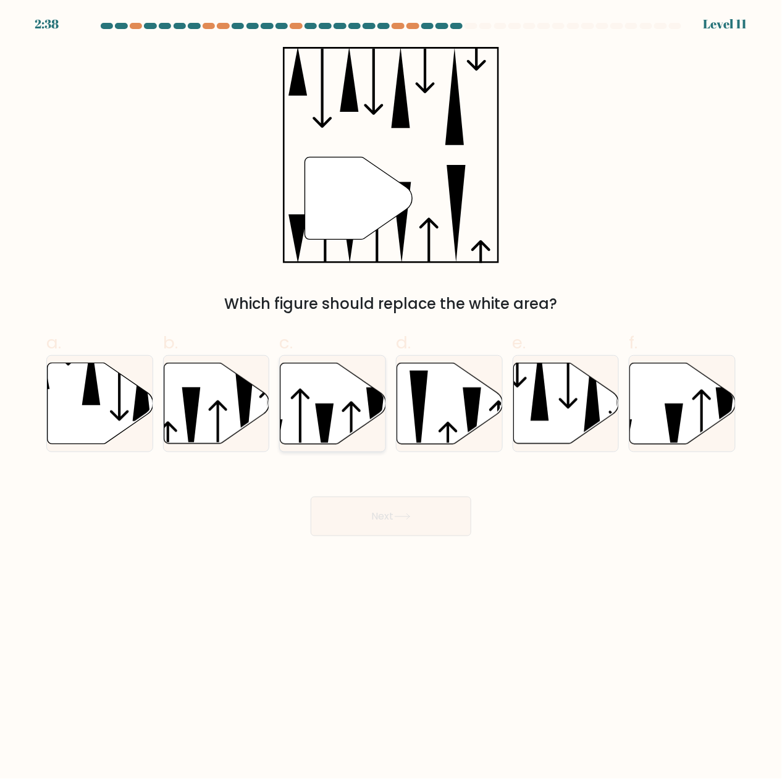
click at [340, 405] on icon at bounding box center [333, 403] width 106 height 81
click at [391, 398] on input "c." at bounding box center [391, 394] width 1 height 8
radio input "true"
click at [361, 502] on button "Next" at bounding box center [391, 517] width 161 height 40
click at [363, 511] on button "Next" at bounding box center [391, 517] width 161 height 40
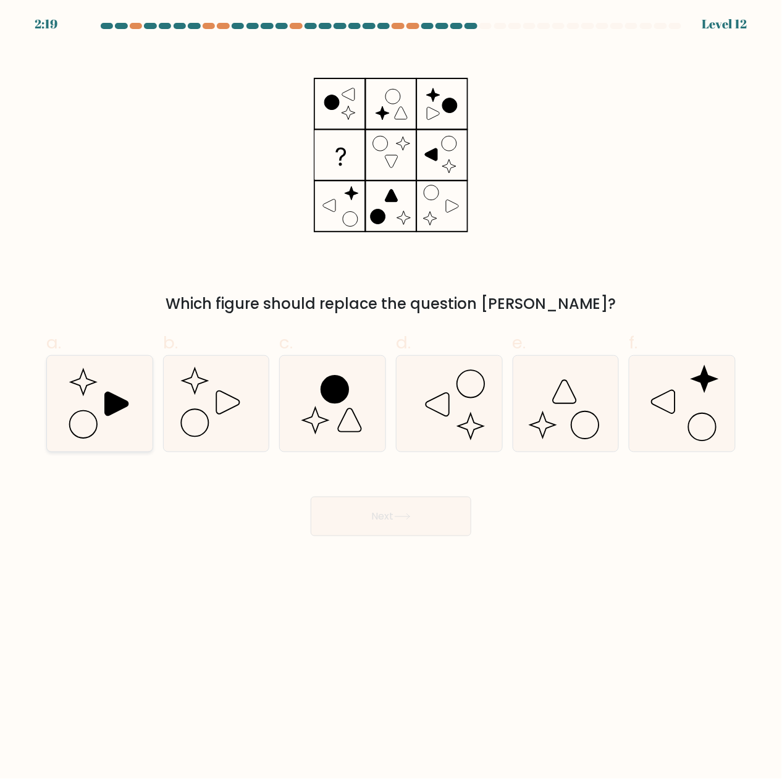
click at [56, 382] on icon at bounding box center [100, 404] width 96 height 96
click at [391, 390] on input "a." at bounding box center [391, 394] width 1 height 8
radio input "true"
click at [440, 514] on button "Next" at bounding box center [391, 517] width 161 height 40
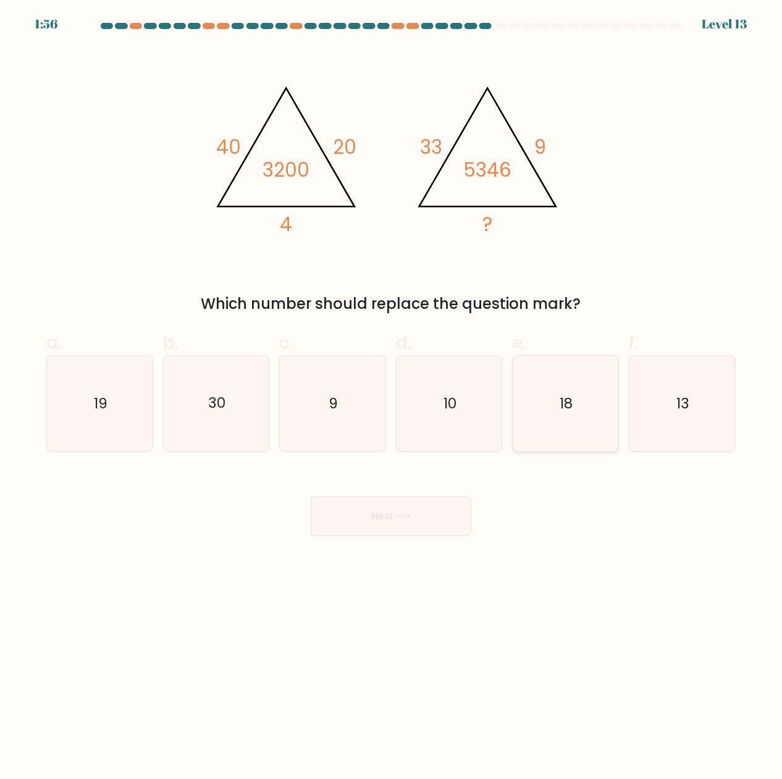
click at [585, 430] on icon "18" at bounding box center [566, 404] width 96 height 96
click at [392, 398] on input "e. 18" at bounding box center [391, 394] width 1 height 8
radio input "true"
click at [410, 507] on button "Next" at bounding box center [391, 517] width 161 height 40
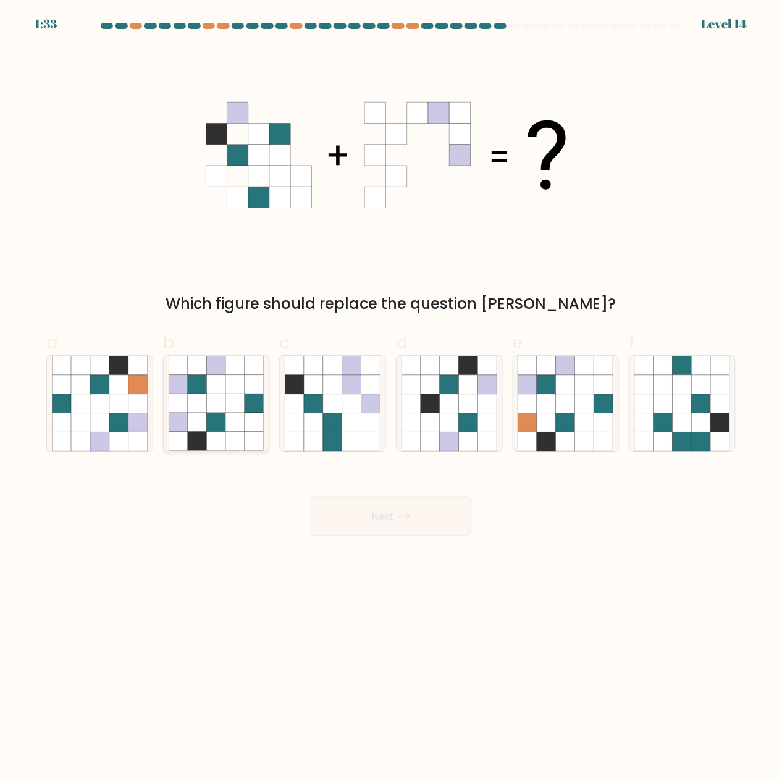
click at [190, 390] on icon at bounding box center [197, 384] width 19 height 19
click at [391, 390] on input "b." at bounding box center [391, 394] width 1 height 8
radio input "true"
click at [426, 514] on button "Next" at bounding box center [391, 517] width 161 height 40
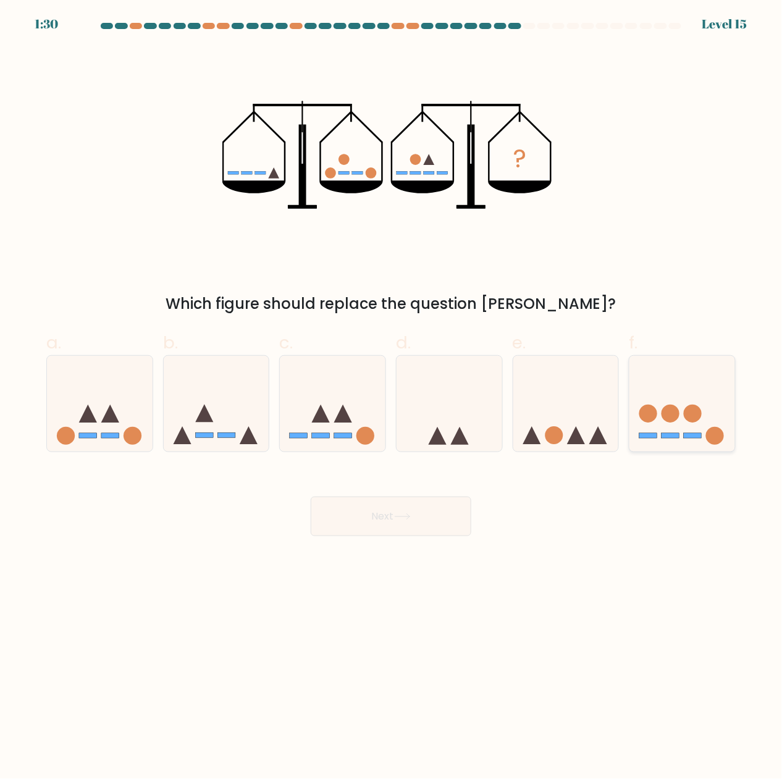
click at [648, 393] on icon at bounding box center [682, 403] width 106 height 87
click at [392, 393] on input "f." at bounding box center [391, 394] width 1 height 8
radio input "true"
click at [566, 435] on icon at bounding box center [566, 403] width 106 height 87
click at [392, 398] on input "e." at bounding box center [391, 394] width 1 height 8
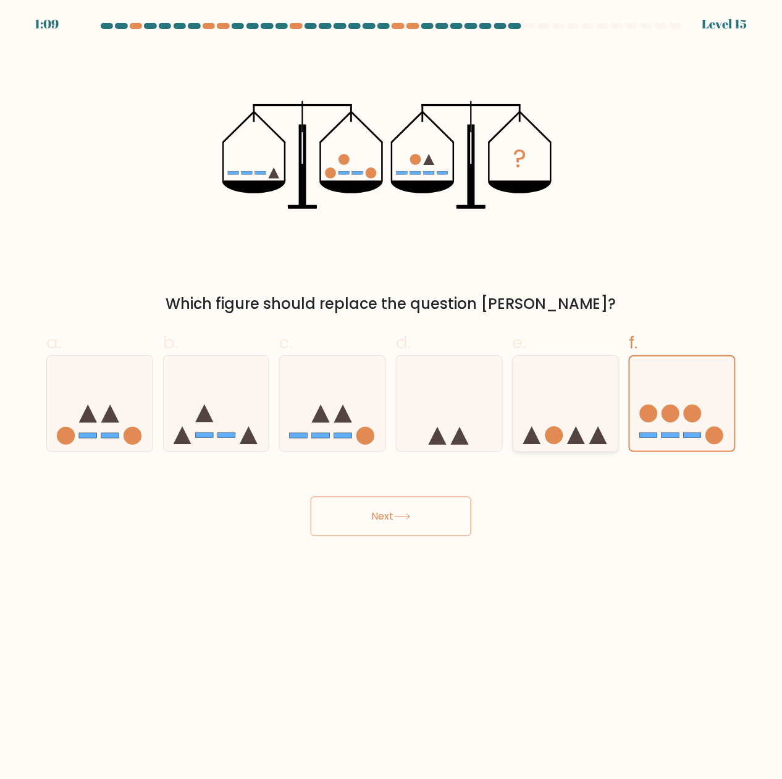
radio input "true"
click at [319, 392] on icon at bounding box center [333, 403] width 106 height 87
click at [391, 392] on input "c." at bounding box center [391, 394] width 1 height 8
radio input "true"
click at [536, 413] on icon at bounding box center [566, 403] width 106 height 87
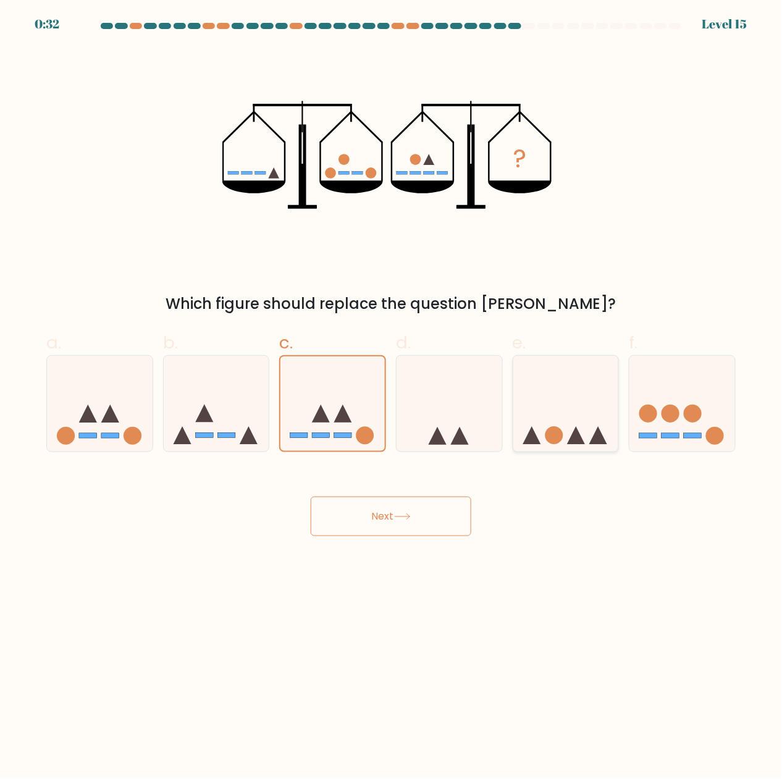
click at [392, 398] on input "e." at bounding box center [391, 394] width 1 height 8
radio input "true"
click at [440, 502] on button "Next" at bounding box center [391, 517] width 161 height 40
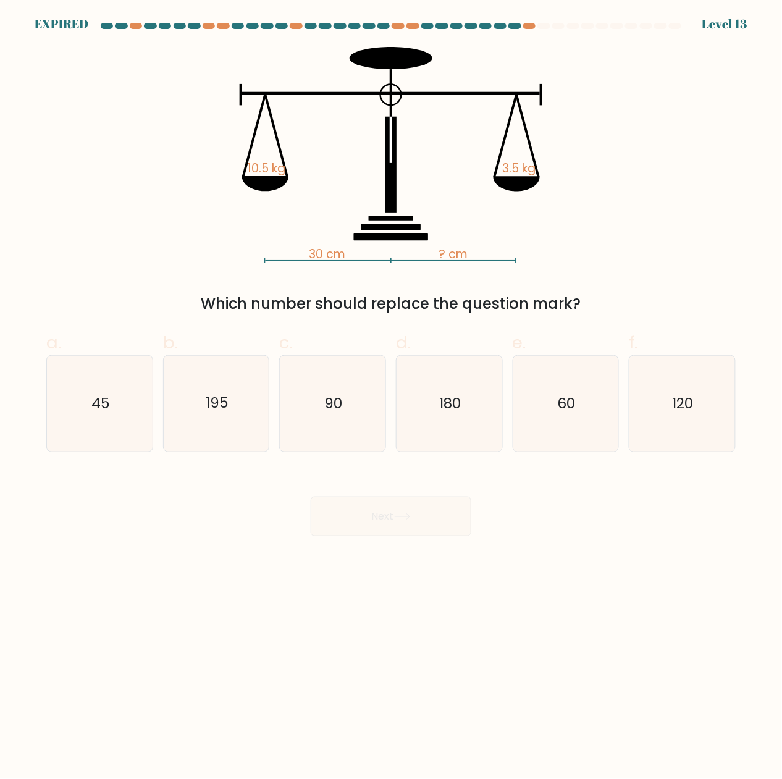
click at [277, 430] on div "c. 90" at bounding box center [332, 391] width 117 height 122
click at [342, 428] on icon "90" at bounding box center [333, 404] width 96 height 96
click at [391, 398] on input "c. 90" at bounding box center [391, 394] width 1 height 8
radio input "true"
click at [379, 519] on div "Next" at bounding box center [391, 501] width 704 height 69
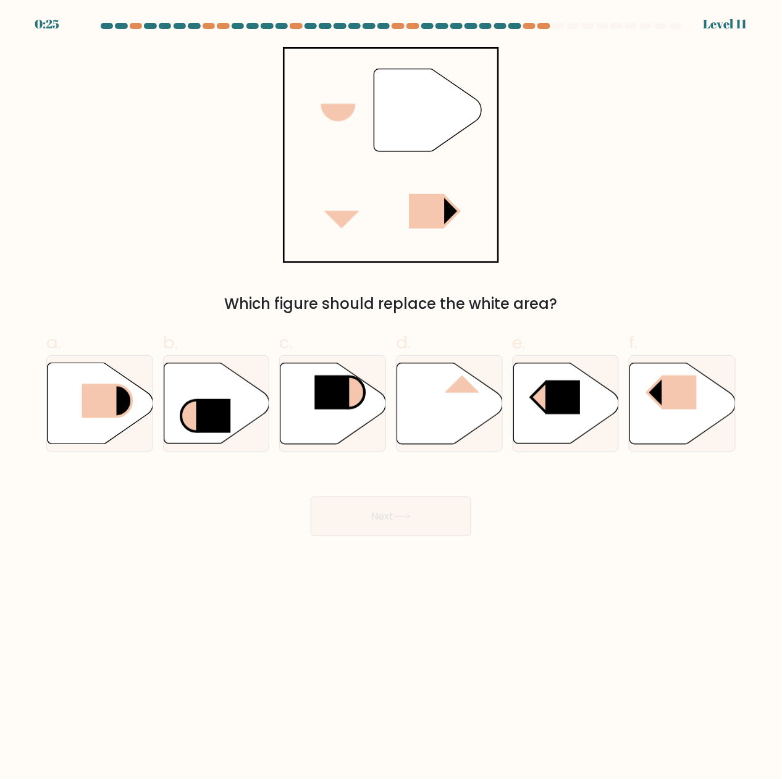
click at [764, 511] on form at bounding box center [391, 279] width 782 height 513
click at [121, 405] on icon at bounding box center [116, 400] width 31 height 31
click at [391, 398] on input "a." at bounding box center [391, 394] width 1 height 8
radio input "true"
click at [398, 527] on button "Next" at bounding box center [391, 517] width 161 height 40
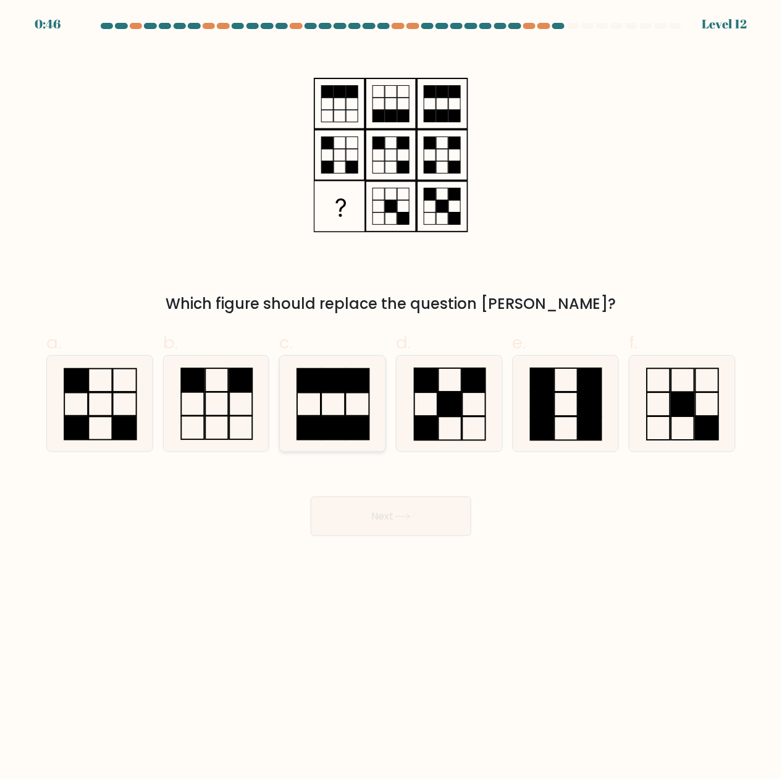
click at [324, 403] on icon at bounding box center [333, 404] width 96 height 96
click at [391, 398] on input "c." at bounding box center [391, 394] width 1 height 8
radio input "true"
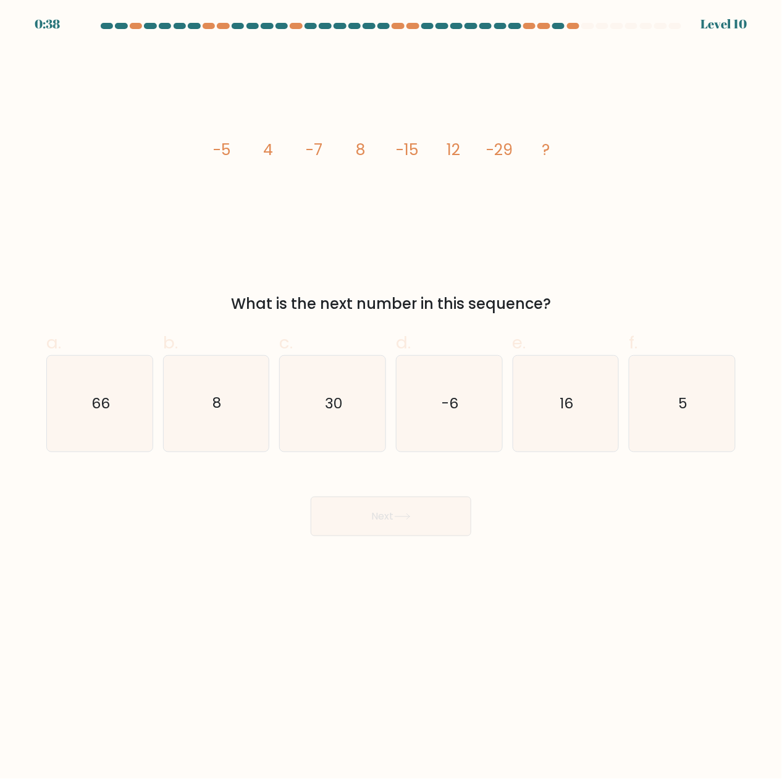
click at [255, 305] on div "What is the next number in this sequence?" at bounding box center [391, 304] width 674 height 22
copy form "What is the next number in this sequence?"
drag, startPoint x: 206, startPoint y: 146, endPoint x: 658, endPoint y: 147, distance: 452.1
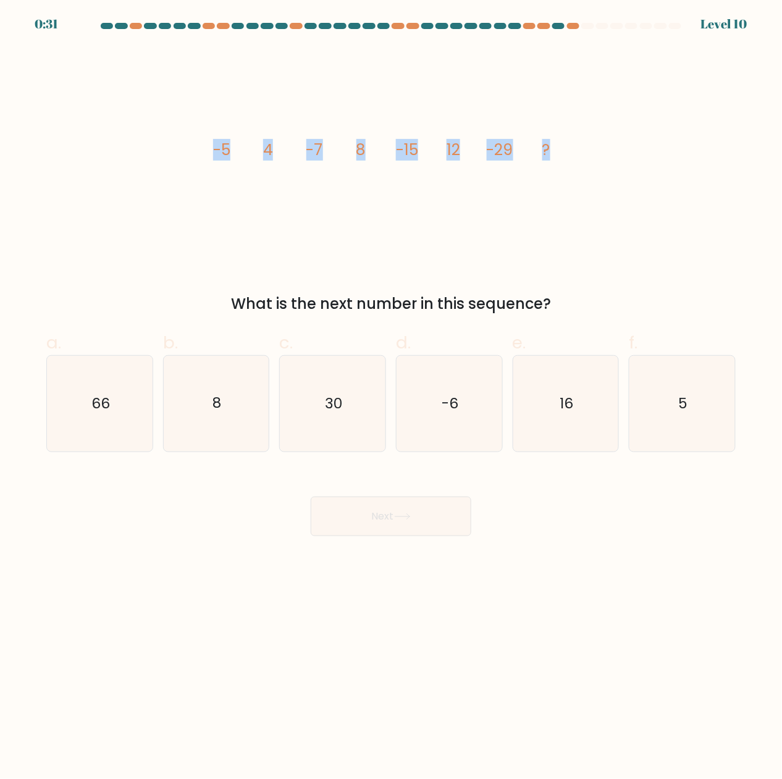
click at [658, 147] on div "image/svg+xml -5 4 -7 8 -15 12 -29 ? What is the next number in this sequence?" at bounding box center [391, 181] width 704 height 268
copy g "-5 4 -7 8 -15 12 -29 ?"
click at [529, 414] on icon "16" at bounding box center [566, 404] width 96 height 96
click at [392, 398] on input "e. 16" at bounding box center [391, 394] width 1 height 8
radio input "true"
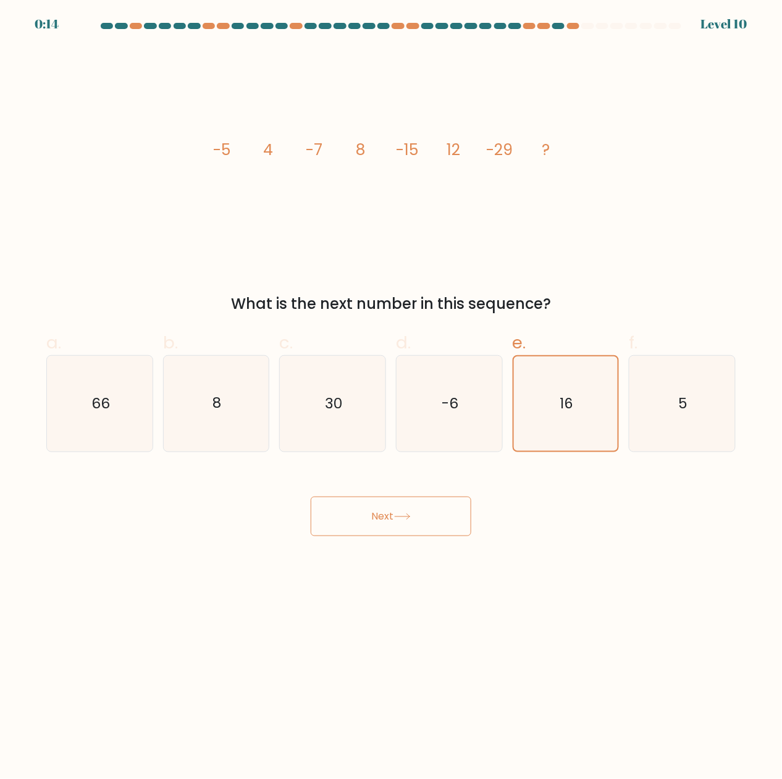
click at [452, 492] on div "Next" at bounding box center [391, 501] width 704 height 69
click at [450, 499] on button "Next" at bounding box center [391, 517] width 161 height 40
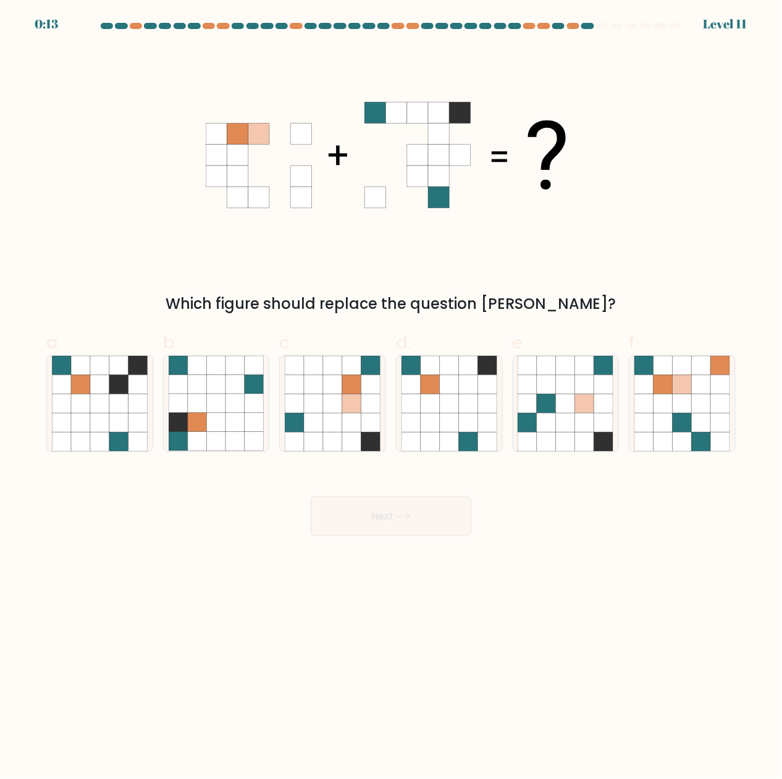
click at [447, 510] on button "Next" at bounding box center [391, 517] width 161 height 40
click at [91, 398] on icon at bounding box center [99, 403] width 19 height 19
click at [391, 398] on input "a." at bounding box center [391, 394] width 1 height 8
radio input "true"
click at [433, 519] on button "Next" at bounding box center [391, 517] width 161 height 40
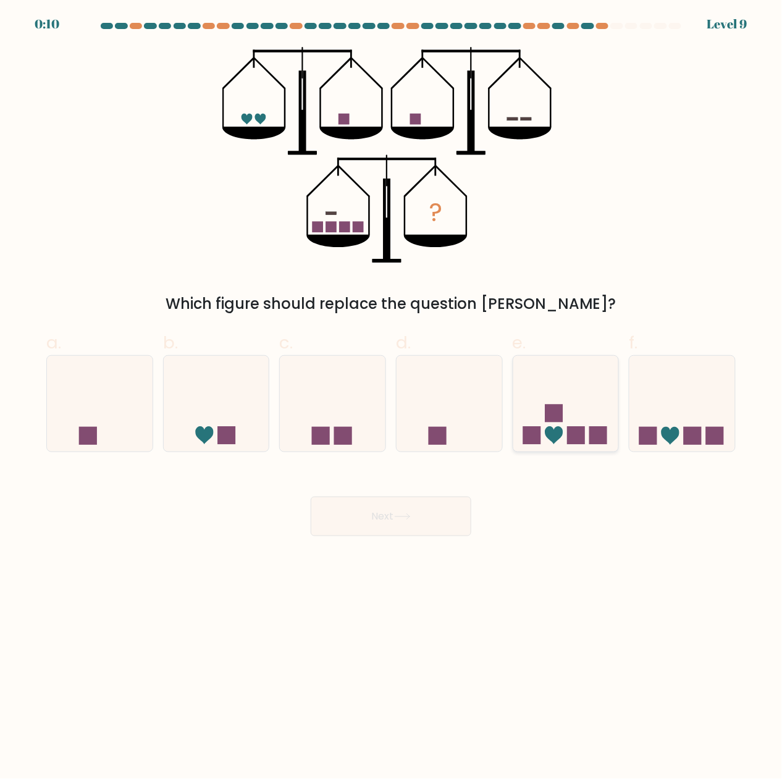
click at [571, 426] on icon at bounding box center [566, 403] width 106 height 87
click at [392, 398] on input "e." at bounding box center [391, 394] width 1 height 8
radio input "true"
click at [423, 529] on button "Next" at bounding box center [391, 517] width 161 height 40
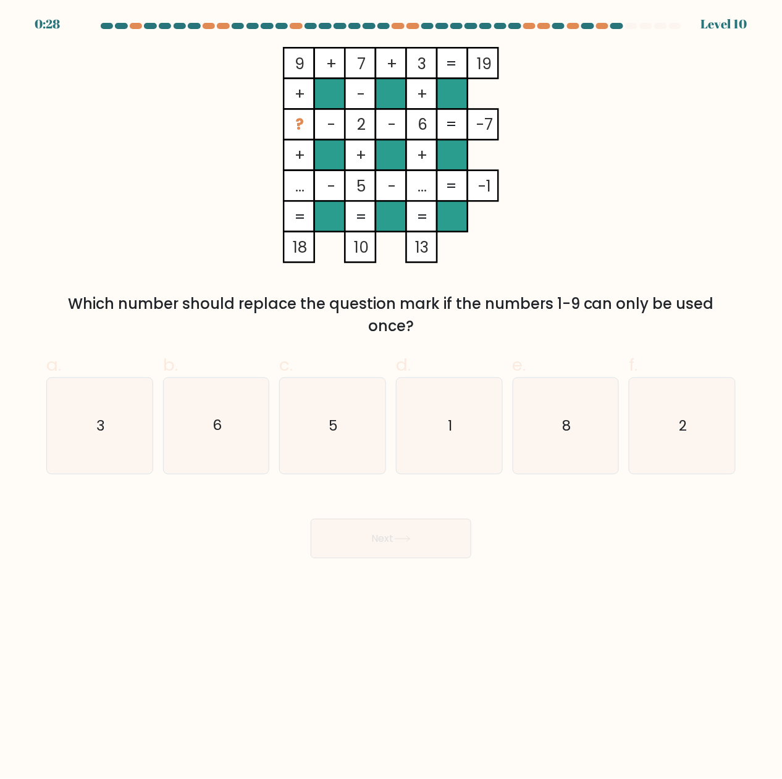
drag, startPoint x: 296, startPoint y: 124, endPoint x: 530, endPoint y: 114, distance: 233.6
click at [530, 114] on icon "9 + 7 + 3 19 + - + ? - 2 - 6 -7 + + + ... - 5 - ... = -1 = = = = 18 10 13 =" at bounding box center [391, 155] width 371 height 216
copy icon "? - 2 - 6 -7"
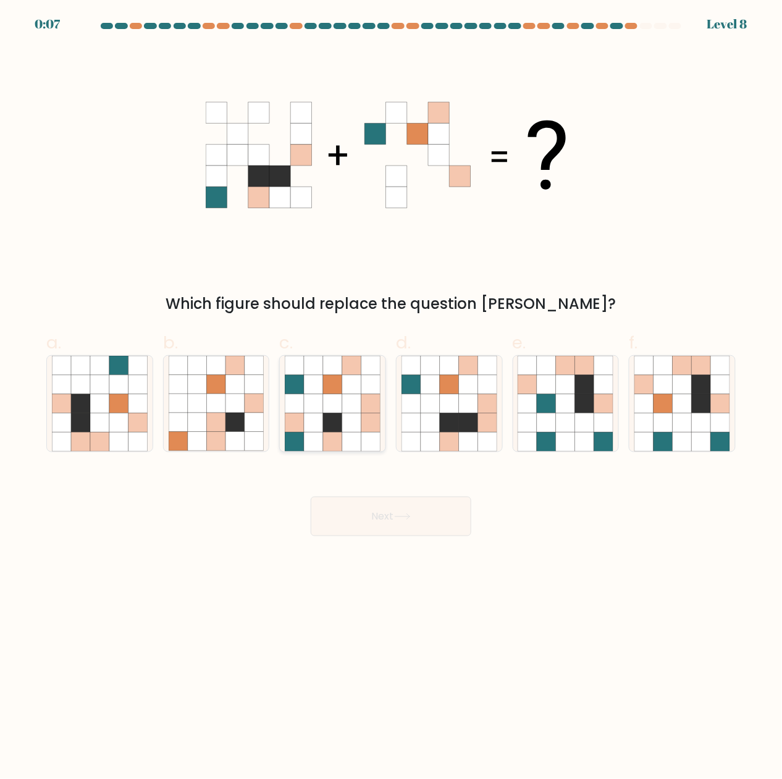
click at [347, 421] on icon at bounding box center [351, 422] width 19 height 19
click at [391, 398] on input "c." at bounding box center [391, 394] width 1 height 8
radio input "true"
click at [381, 547] on body "0:05 Level 8" at bounding box center [391, 389] width 782 height 779
click at [401, 523] on button "Next" at bounding box center [391, 517] width 161 height 40
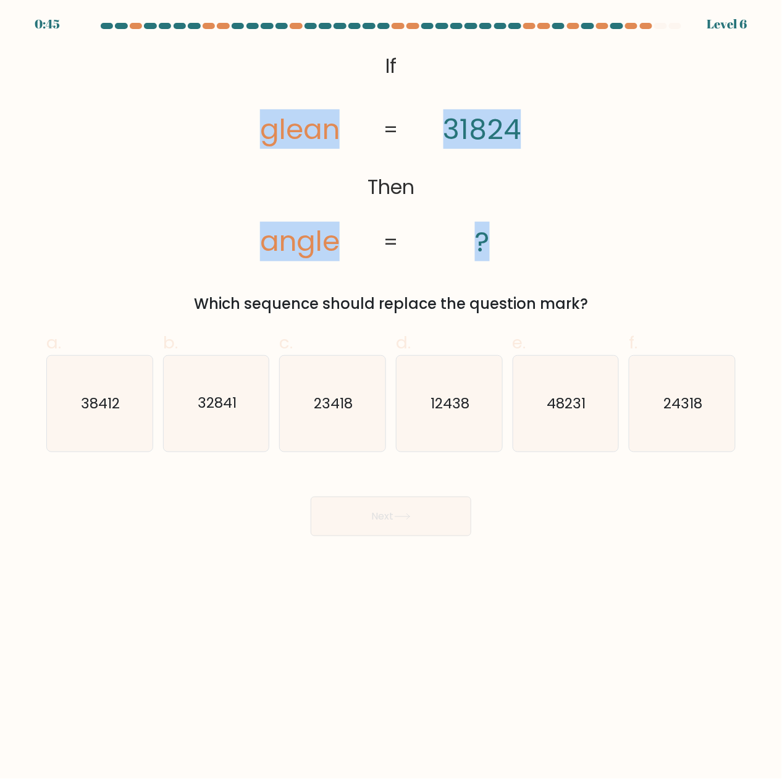
drag, startPoint x: 260, startPoint y: 124, endPoint x: 534, endPoint y: 253, distance: 302.8
click at [534, 253] on icon "@import url('https://fonts.googleapis.com/css?family=Abril+Fatface:400,100,100i…" at bounding box center [391, 155] width 351 height 216
copy icon "glean angle 31824 ?"
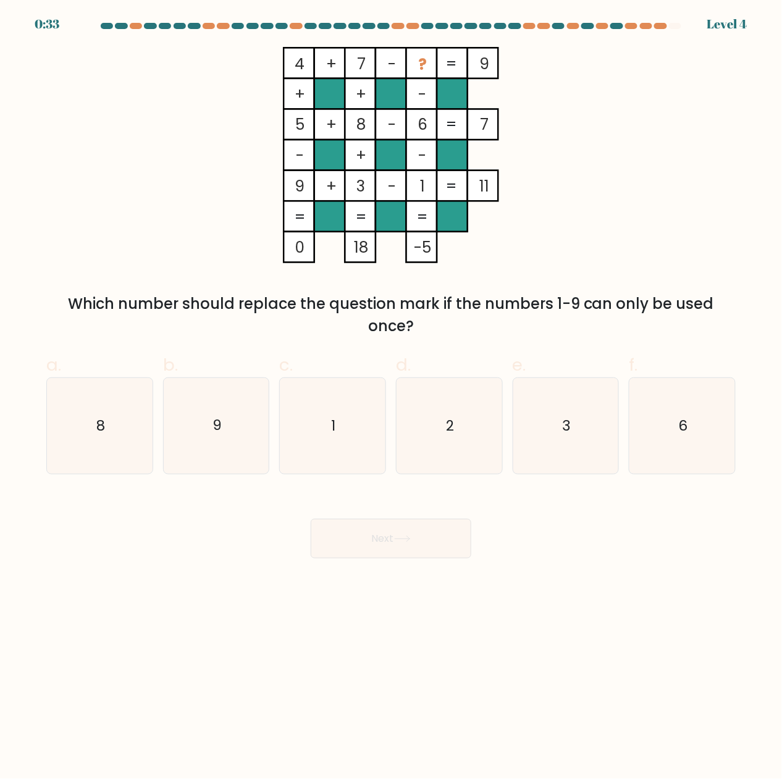
drag, startPoint x: 295, startPoint y: 62, endPoint x: 548, endPoint y: 68, distance: 253.3
click at [548, 68] on icon "4 + 7 - ? 9 + + - 5 + 8 - 6 7 - + - 9 + 3 - 1 = 11 = = = = 0 18 -5 =" at bounding box center [391, 155] width 371 height 216
copy icon "4 + 7 - ? 9"
click at [420, 424] on icon "2" at bounding box center [449, 426] width 96 height 96
click at [392, 398] on input "d. 2" at bounding box center [391, 394] width 1 height 8
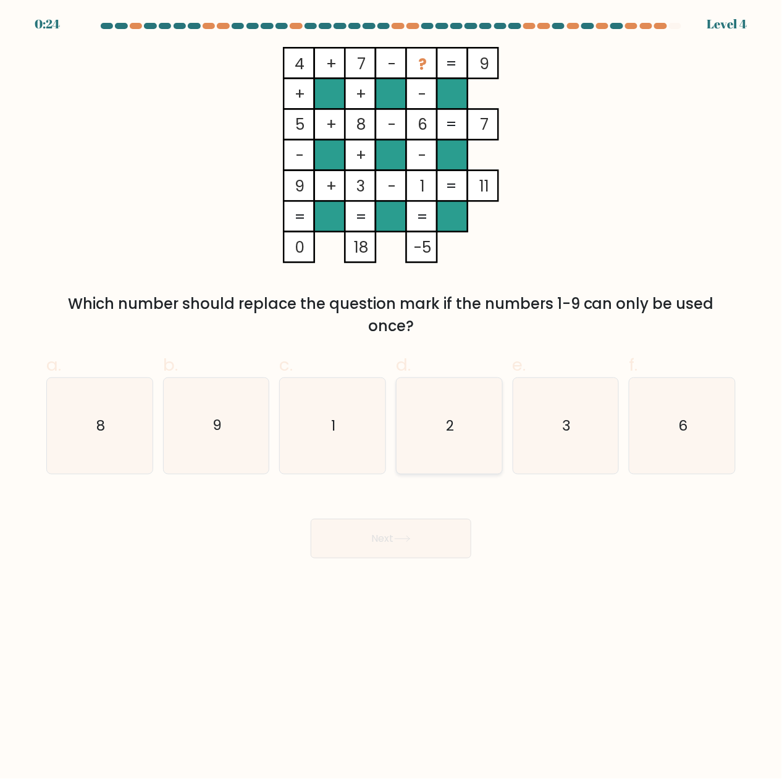
radio input "true"
click at [440, 545] on button "Next" at bounding box center [391, 539] width 161 height 40
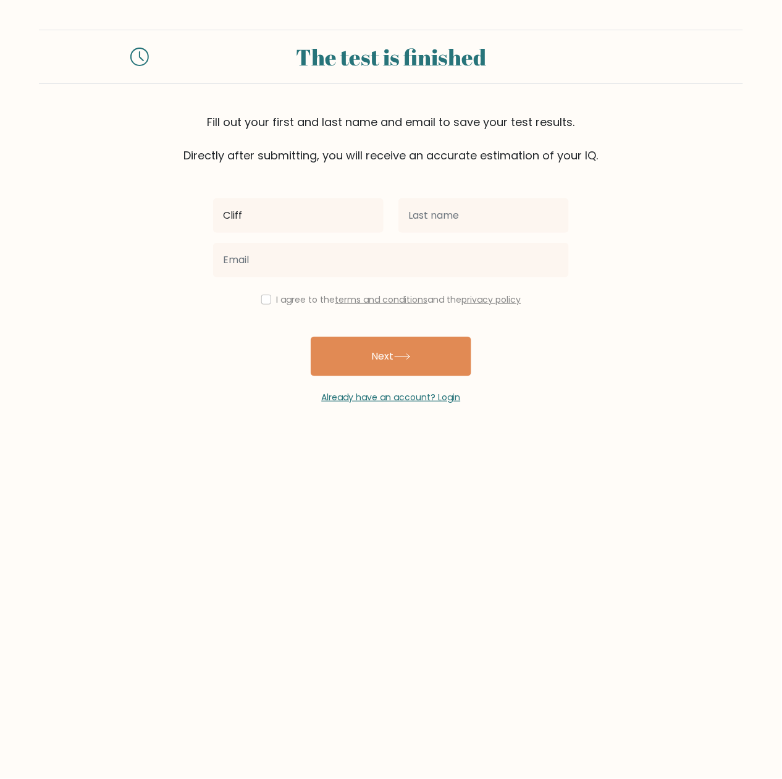
type input "Cliff"
type input "De Claro"
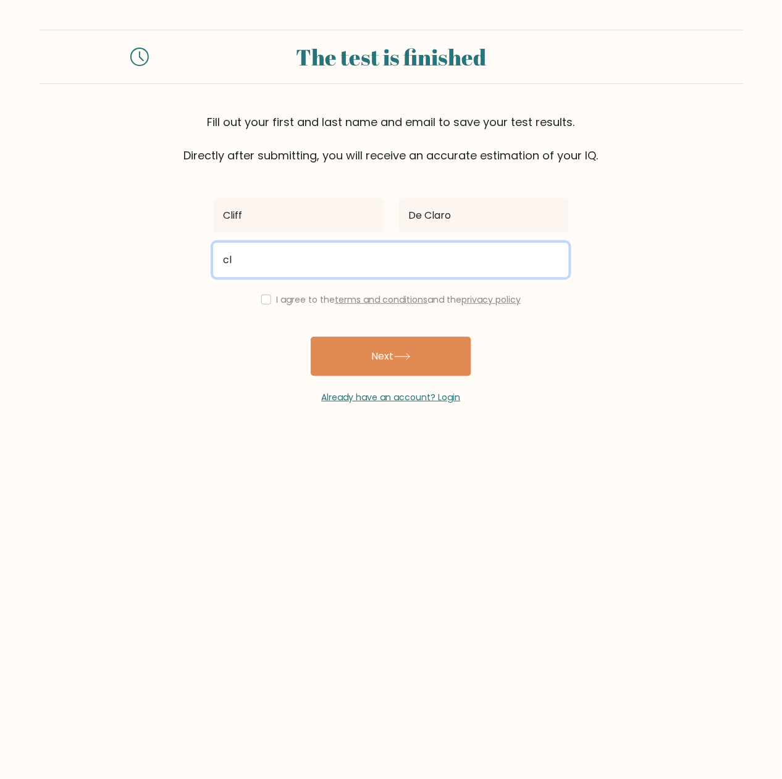
type input "c"
type input "[EMAIL_ADDRESS][DOMAIN_NAME]"
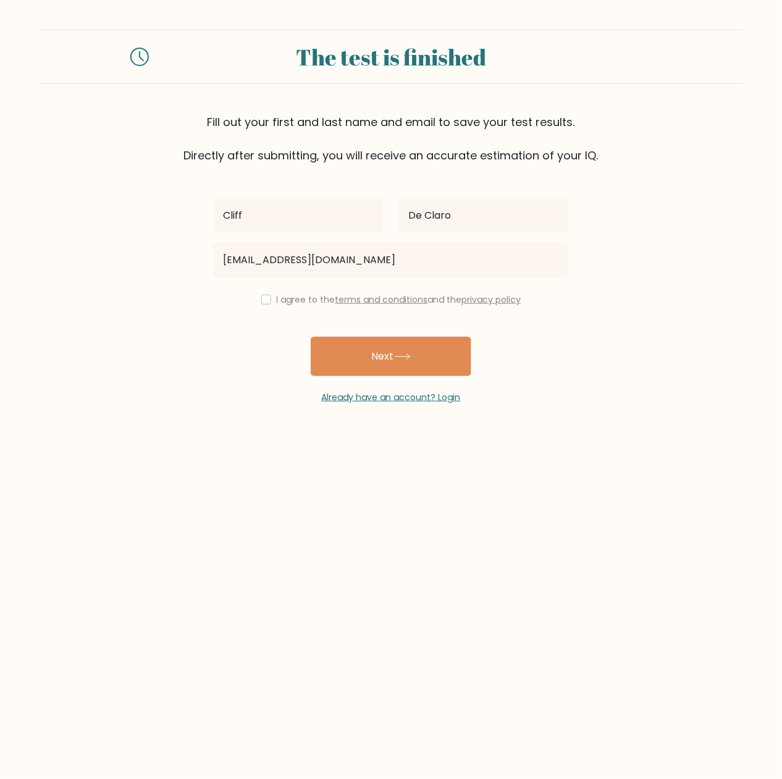
click at [267, 305] on div "I agree to the terms and conditions and the privacy policy" at bounding box center [391, 299] width 371 height 15
click at [262, 301] on input "checkbox" at bounding box center [266, 300] width 10 height 10
checkbox input "true"
click at [418, 359] on button "Next" at bounding box center [391, 357] width 161 height 40
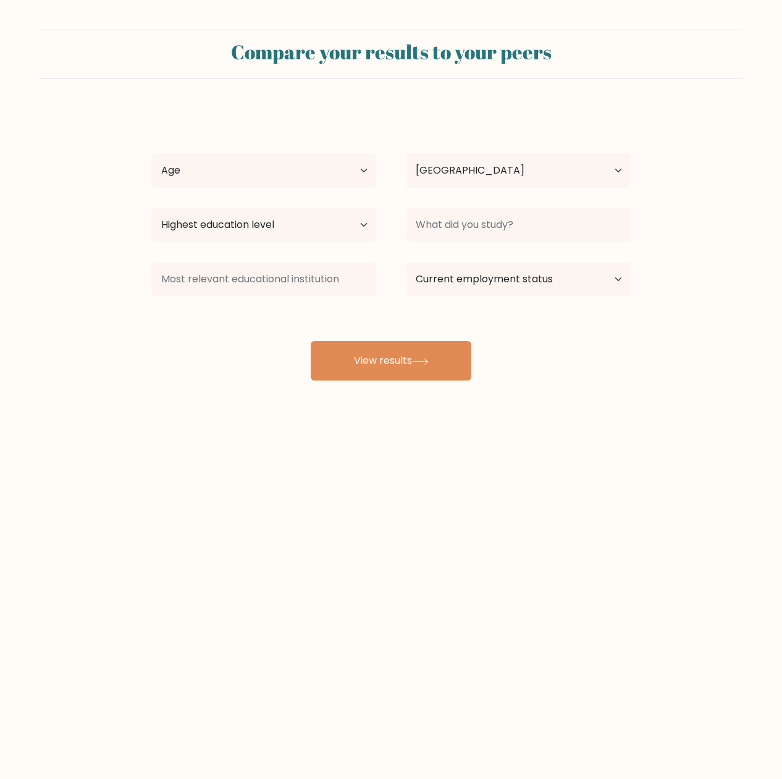
select select "PH"
click at [221, 174] on select "Age Under [DEMOGRAPHIC_DATA] [DEMOGRAPHIC_DATA] [DEMOGRAPHIC_DATA] [DEMOGRAPHIC…" at bounding box center [263, 170] width 225 height 35
select select "35_44"
click at [151, 154] on select "Age Under [DEMOGRAPHIC_DATA] [DEMOGRAPHIC_DATA] [DEMOGRAPHIC_DATA] [DEMOGRAPHIC…" at bounding box center [263, 170] width 225 height 35
click at [441, 166] on select "Country [GEOGRAPHIC_DATA] [GEOGRAPHIC_DATA] [GEOGRAPHIC_DATA] [US_STATE] [GEOGR…" at bounding box center [518, 170] width 225 height 35
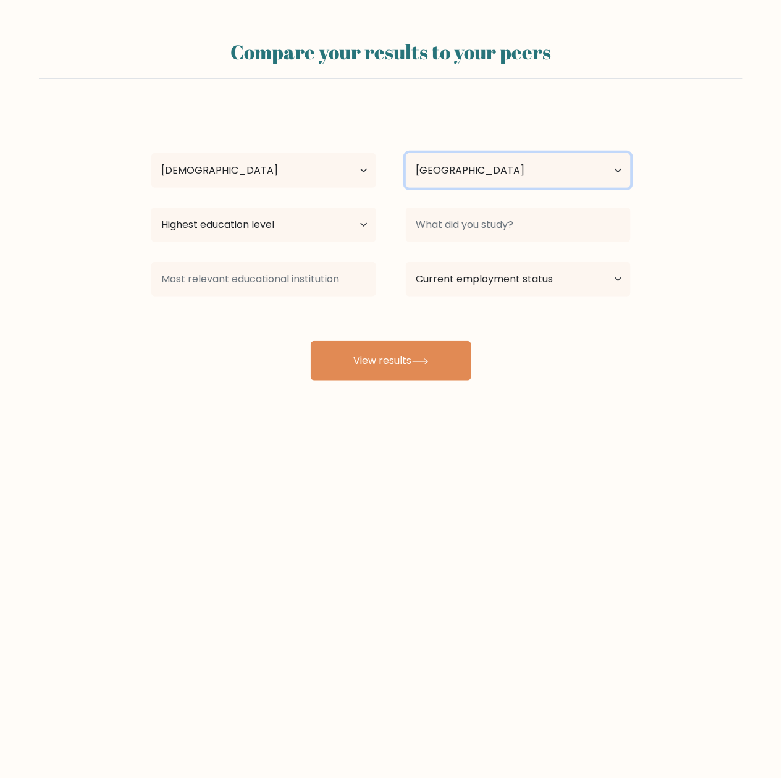
click at [443, 166] on select "Country [GEOGRAPHIC_DATA] [GEOGRAPHIC_DATA] [GEOGRAPHIC_DATA] [US_STATE] [GEOGR…" at bounding box center [518, 170] width 225 height 35
click at [208, 222] on select "Highest education level No schooling Primary Lower Secondary Upper Secondary Oc…" at bounding box center [263, 225] width 225 height 35
select select "bachelors_degree"
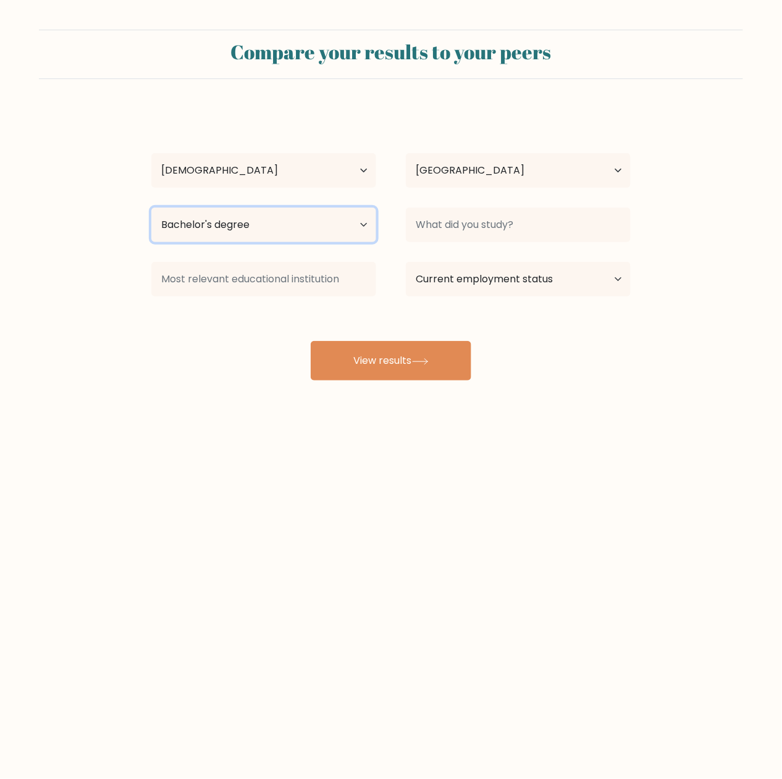
click at [151, 208] on select "Highest education level No schooling Primary Lower Secondary Upper Secondary Oc…" at bounding box center [263, 225] width 225 height 35
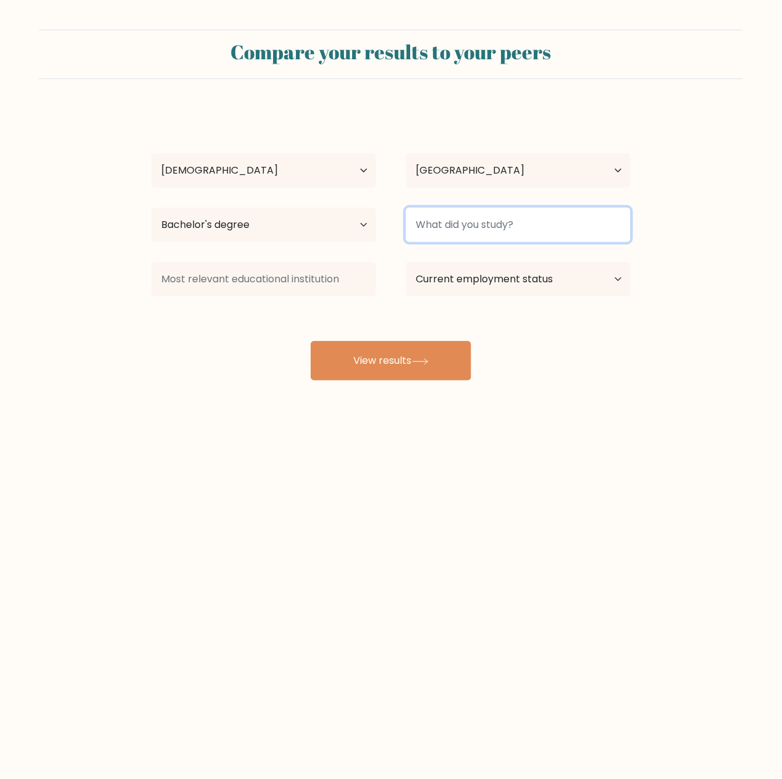
click at [542, 228] on input at bounding box center [518, 225] width 225 height 35
type input "a"
type input "F"
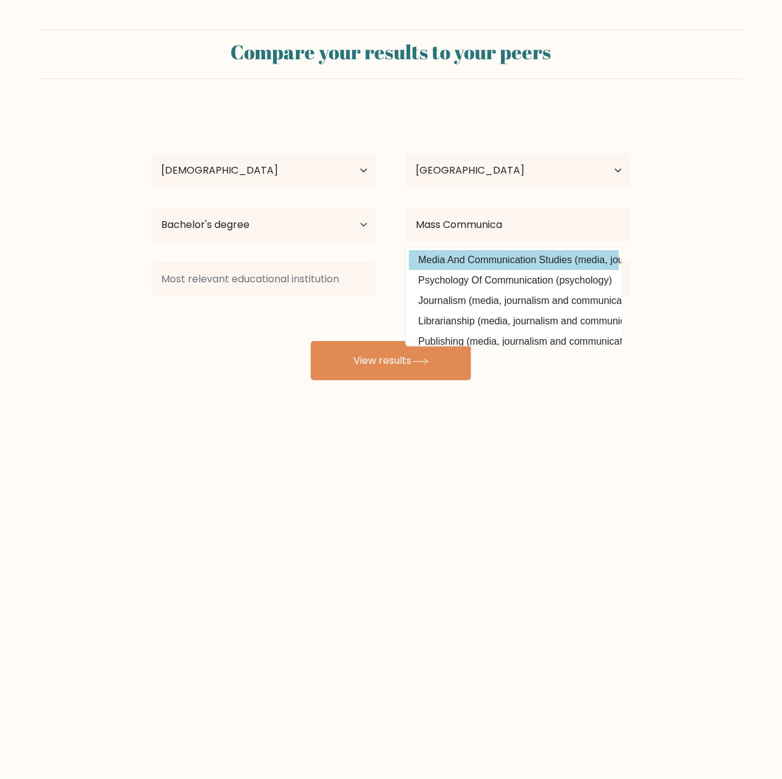
click at [557, 264] on option "Media And Communication Studies (media, journalism and communications)" at bounding box center [514, 260] width 210 height 20
type input "Media And Communication Studies"
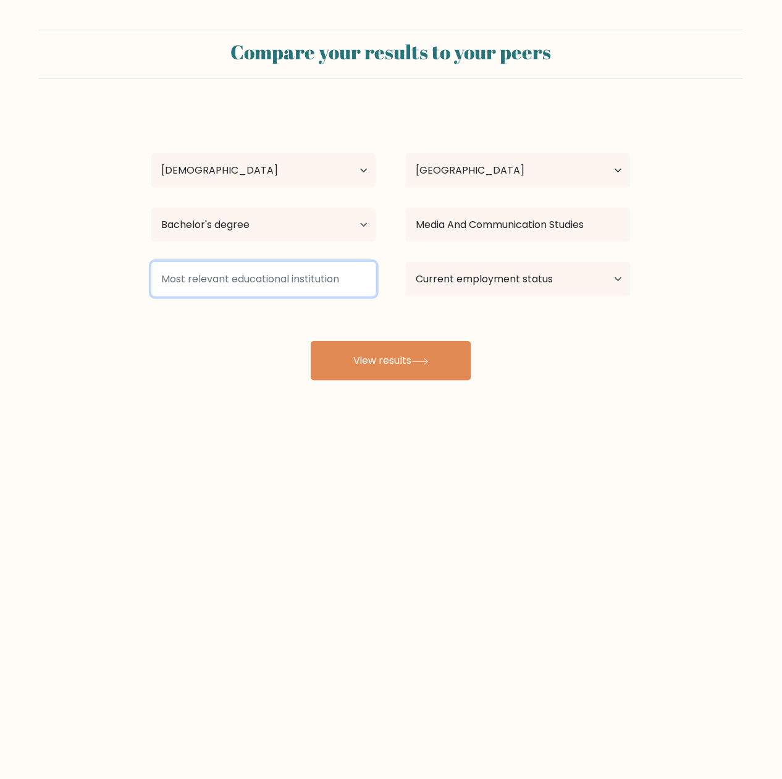
click at [179, 287] on input at bounding box center [263, 279] width 225 height 35
type input "a"
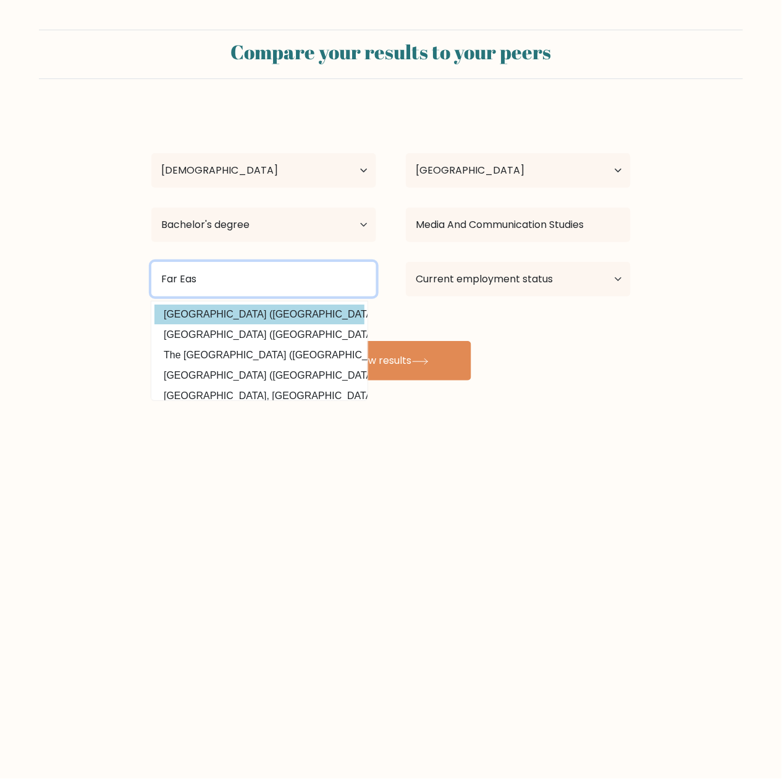
type input "Far Eas"
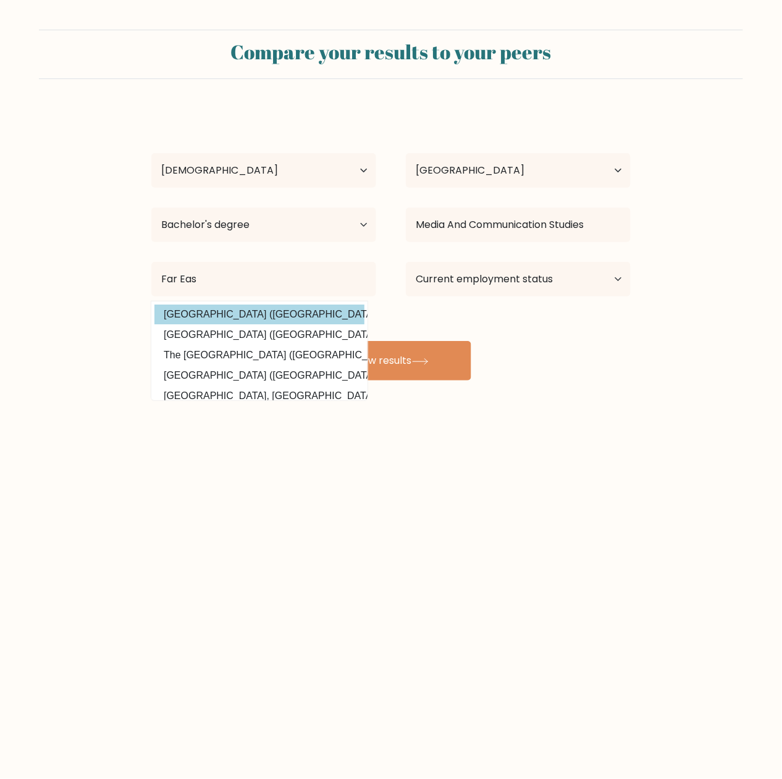
click at [262, 314] on div "[PERSON_NAME] Age Under [DEMOGRAPHIC_DATA] [DEMOGRAPHIC_DATA] [DEMOGRAPHIC_DATA…" at bounding box center [391, 245] width 494 height 272
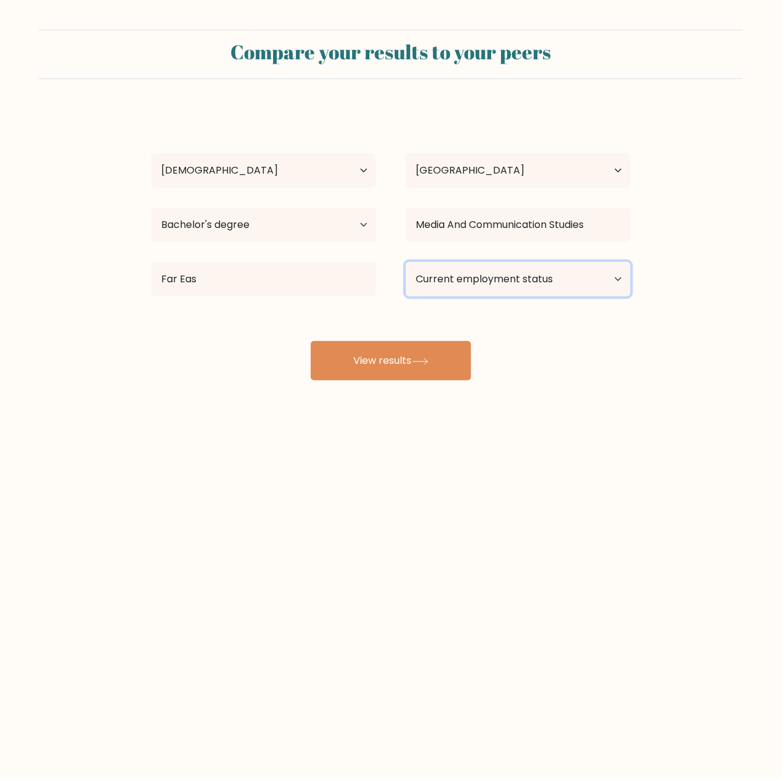
drag, startPoint x: 596, startPoint y: 271, endPoint x: 591, endPoint y: 277, distance: 8.4
click at [592, 277] on select "Current employment status Employed Student Retired Other / prefer not to answer" at bounding box center [518, 279] width 225 height 35
select select "other"
click at [406, 262] on select "Current employment status Employed Student Retired Other / prefer not to answer" at bounding box center [518, 279] width 225 height 35
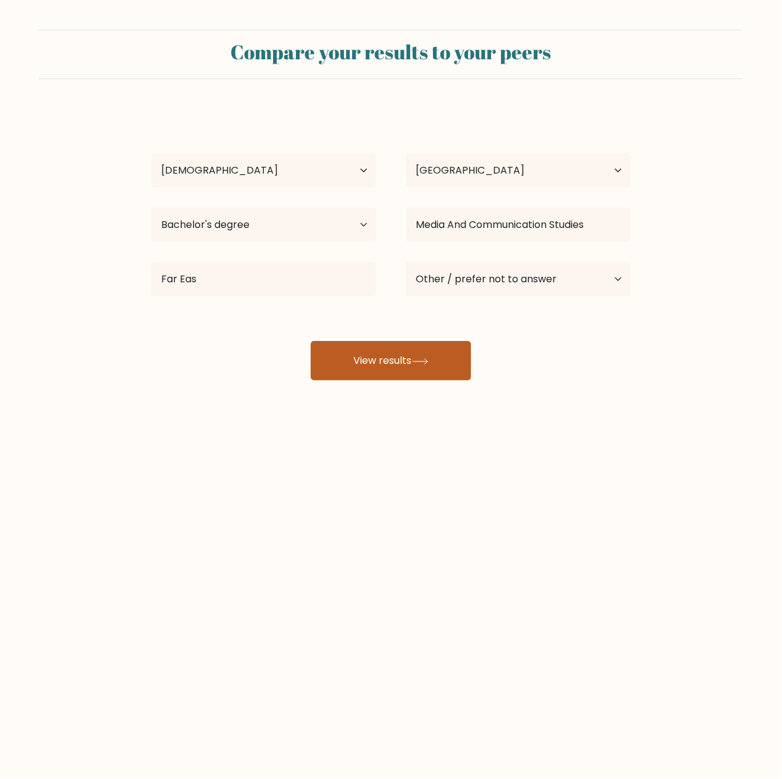
click at [416, 357] on button "View results" at bounding box center [391, 361] width 161 height 40
